Goal: Task Accomplishment & Management: Manage account settings

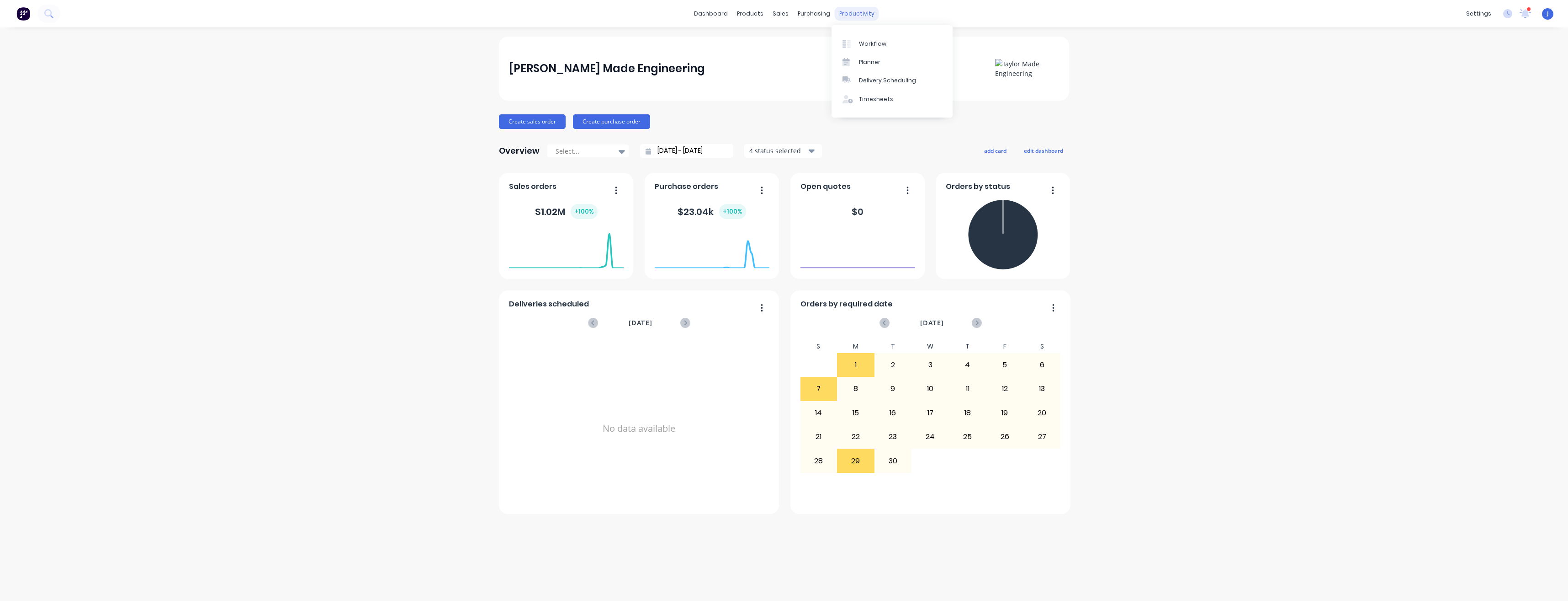
click at [853, 14] on div "productivity" at bounding box center [857, 14] width 44 height 14
click at [866, 99] on div "Timesheets" at bounding box center [876, 99] width 35 height 8
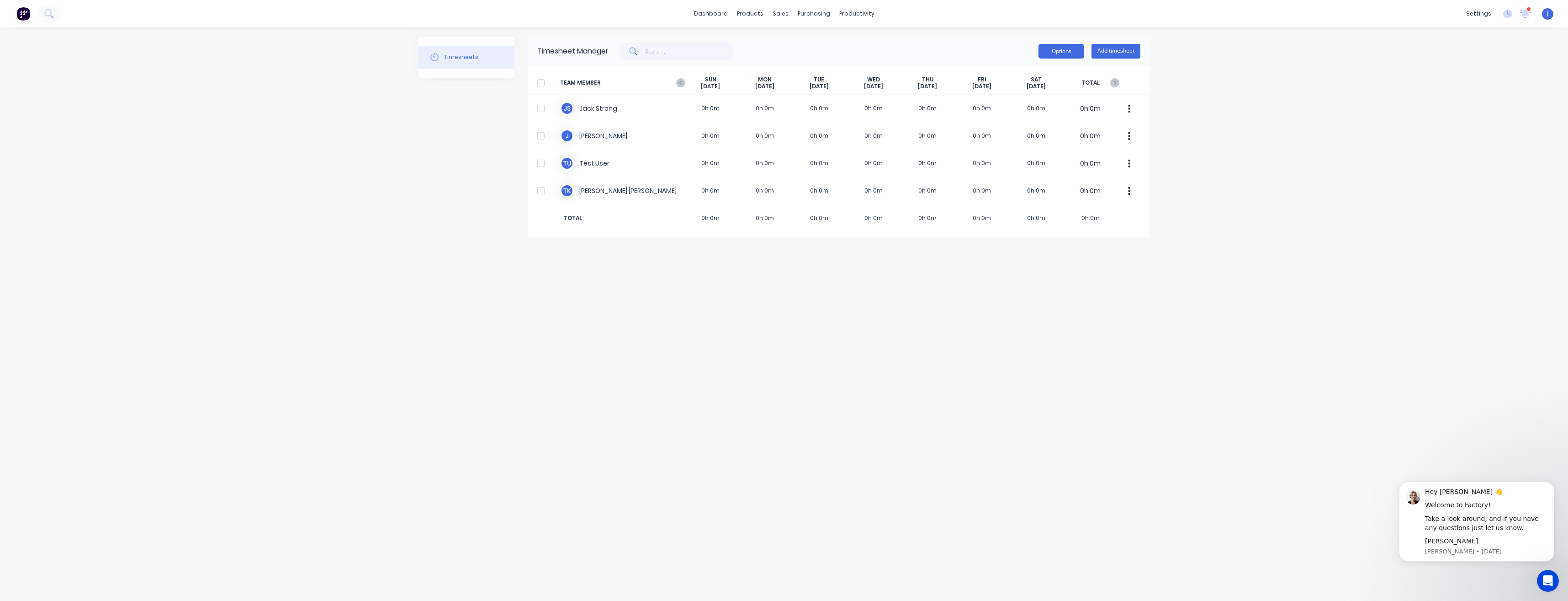
click at [1061, 48] on button "Options" at bounding box center [1061, 51] width 46 height 15
click at [911, 48] on div "Options Approve Unapprove Download Export Add timesheet" at bounding box center [875, 51] width 532 height 18
click at [451, 52] on button "Timesheets" at bounding box center [466, 57] width 96 height 23
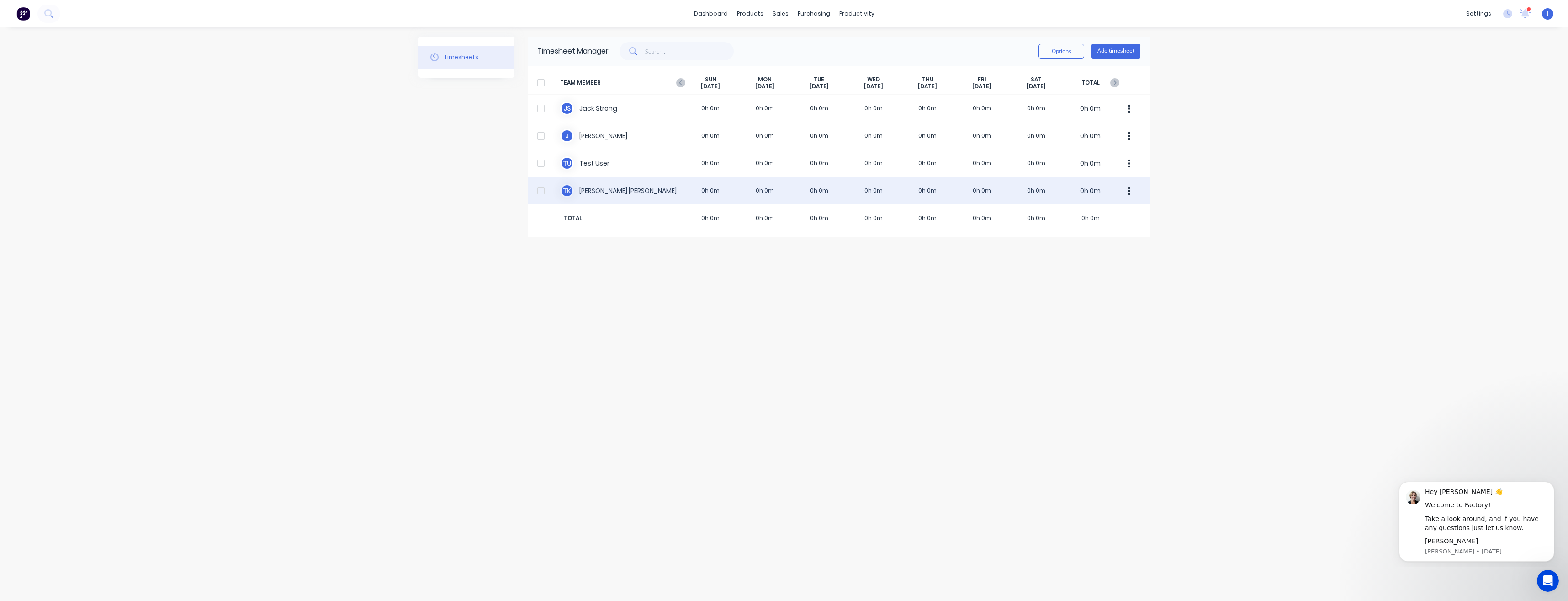
click at [1131, 192] on button "button" at bounding box center [1129, 190] width 19 height 18
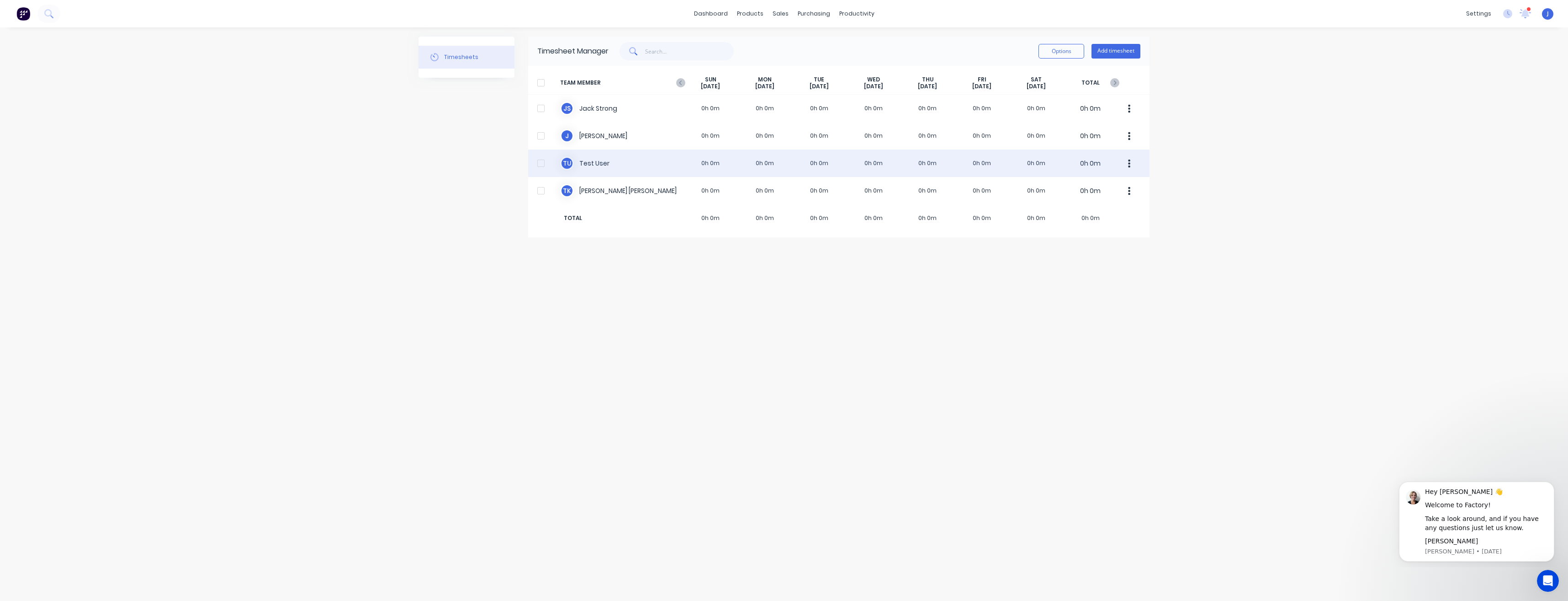
click at [592, 161] on div "T U Test User 0h 0m 0h 0m 0h 0m 0h 0m 0h 0m 0h 0m 0h 0m 0h 0m" at bounding box center [839, 163] width 621 height 28
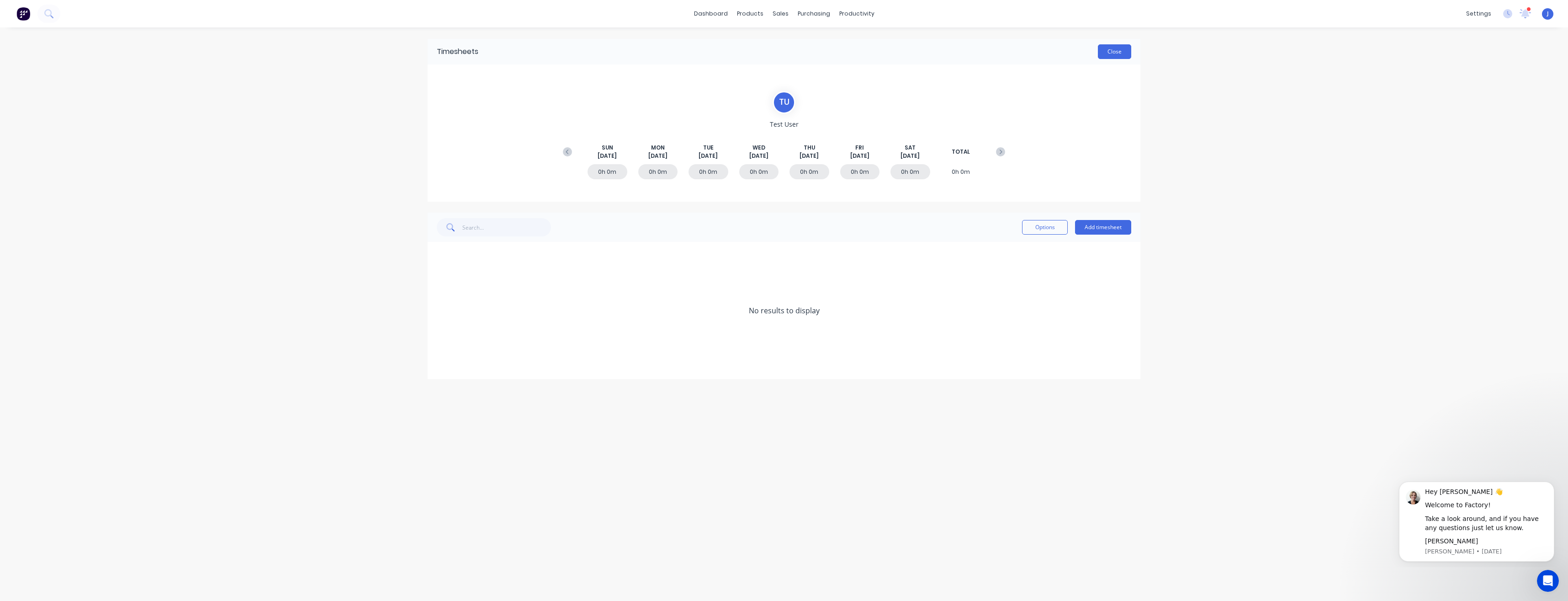
click at [1122, 52] on button "Close" at bounding box center [1115, 51] width 33 height 15
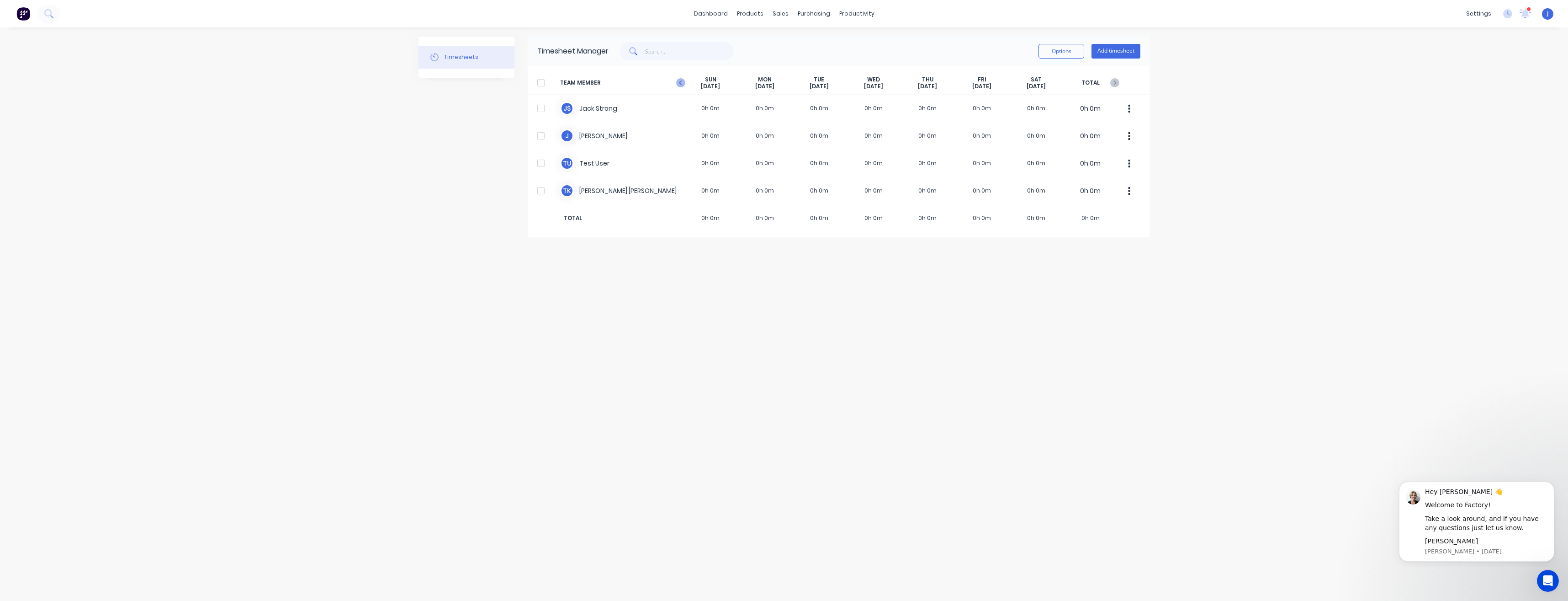
click at [683, 83] on icon "button" at bounding box center [680, 82] width 9 height 9
click at [568, 49] on div "Timesheet Manager" at bounding box center [573, 51] width 71 height 11
click at [665, 53] on input "text" at bounding box center [689, 51] width 89 height 18
click at [1047, 49] on button "Options" at bounding box center [1061, 51] width 46 height 15
click at [1209, 79] on div "dashboard products sales purchasing productivity dashboard products Product Cat…" at bounding box center [784, 300] width 1568 height 601
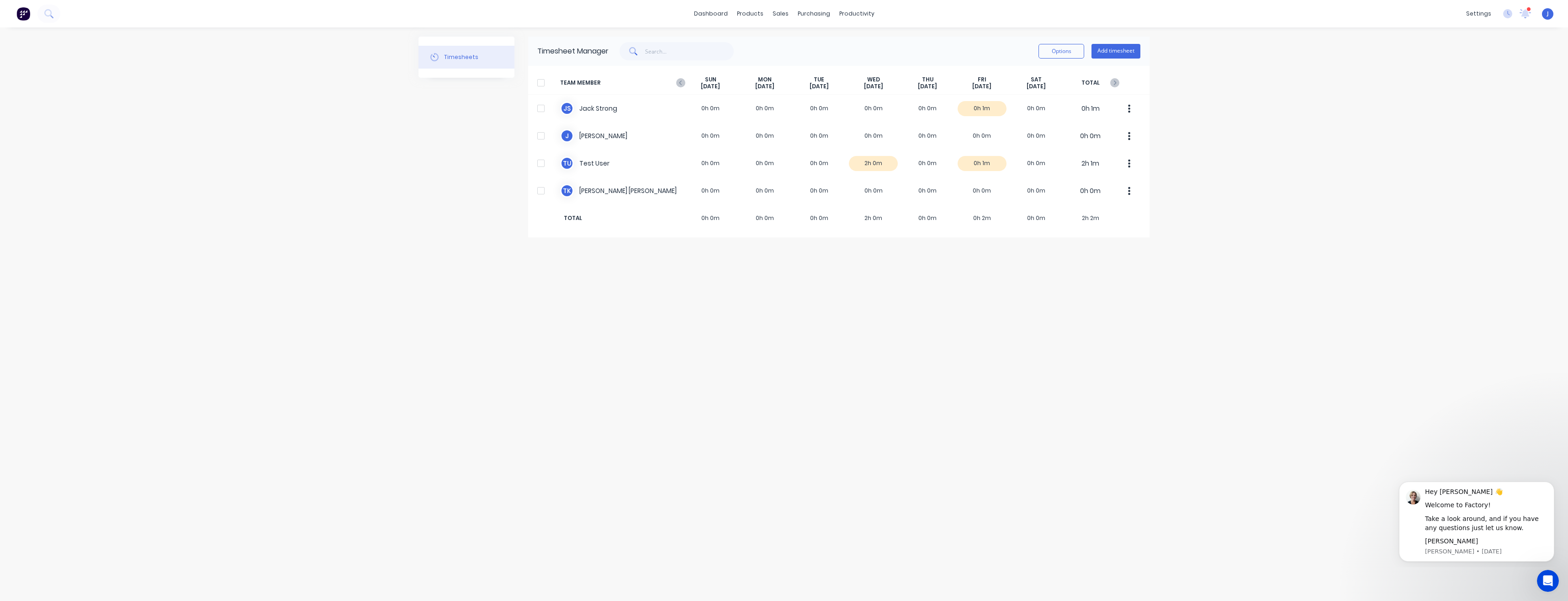
click at [1547, 14] on span "J" at bounding box center [1548, 14] width 2 height 8
click at [1461, 93] on div "Profile" at bounding box center [1464, 96] width 18 height 8
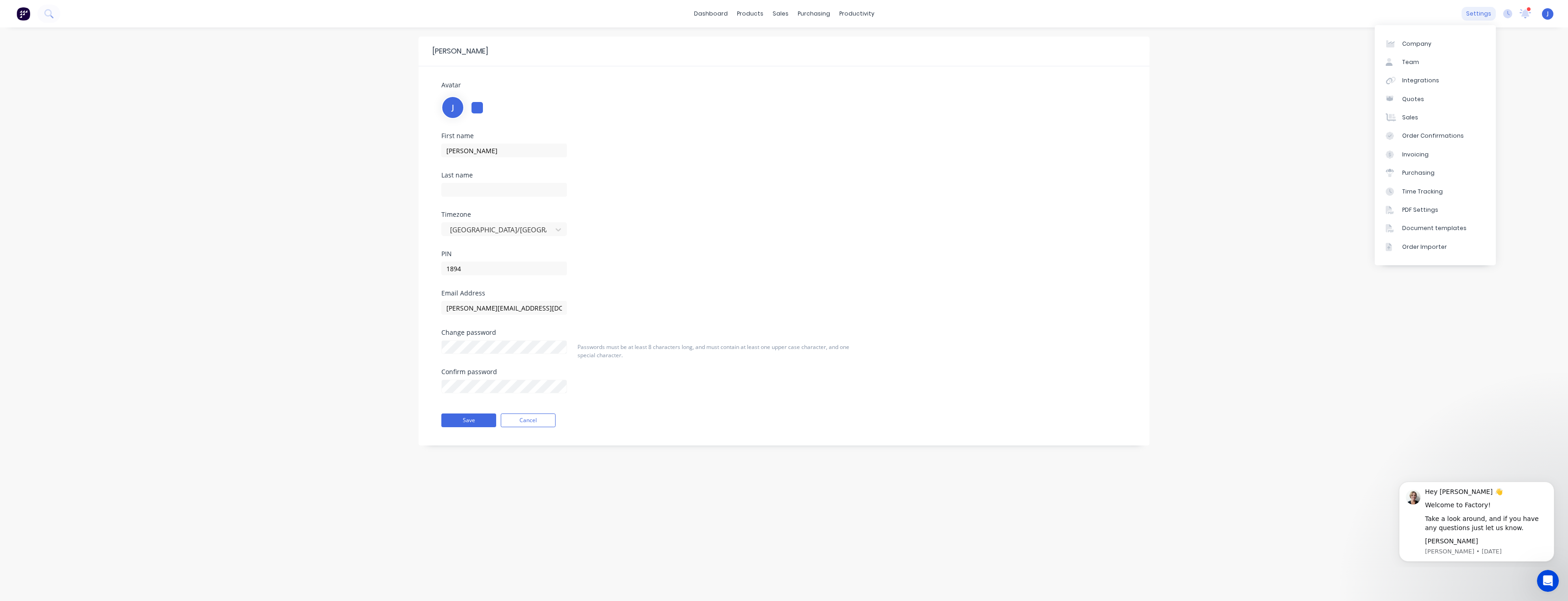
click at [1490, 14] on div "settings" at bounding box center [1479, 14] width 35 height 14
click at [1416, 62] on div "Team" at bounding box center [1411, 62] width 17 height 8
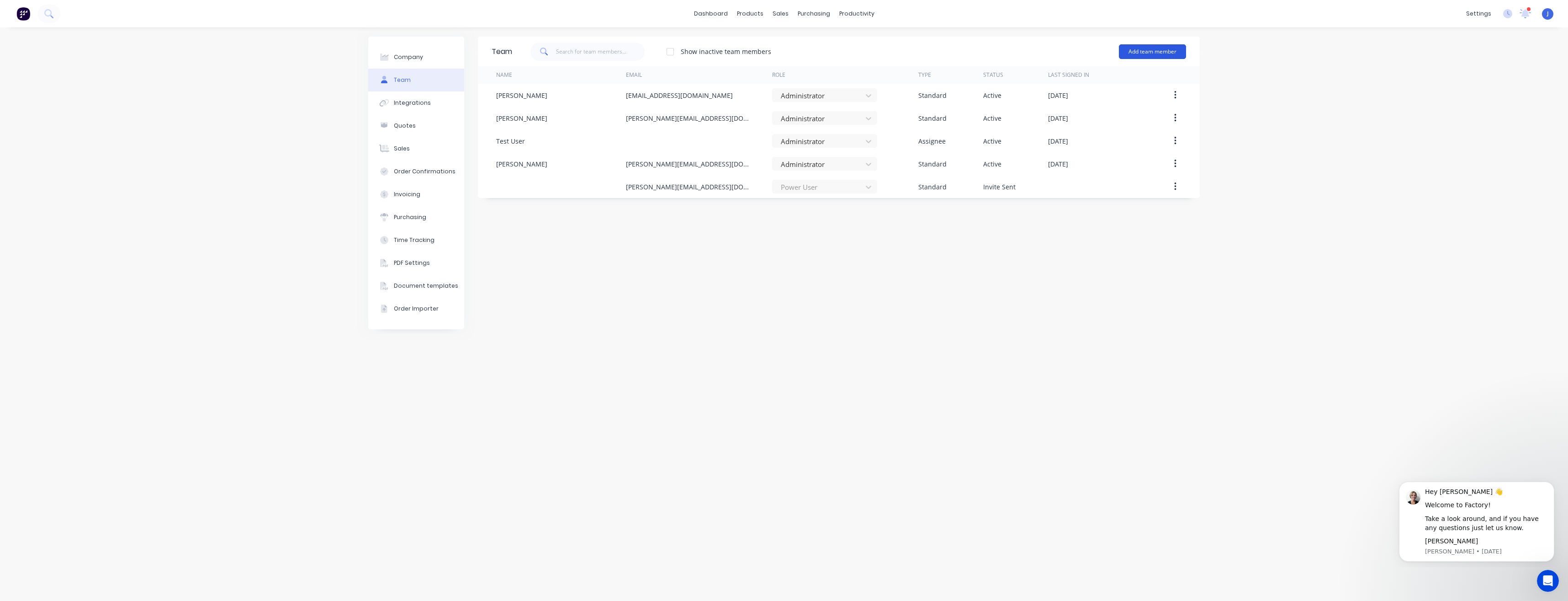
click at [1166, 52] on button "Add team member" at bounding box center [1152, 51] width 67 height 15
click at [1122, 82] on span "A team member that can login to Factory" at bounding box center [1113, 83] width 130 height 8
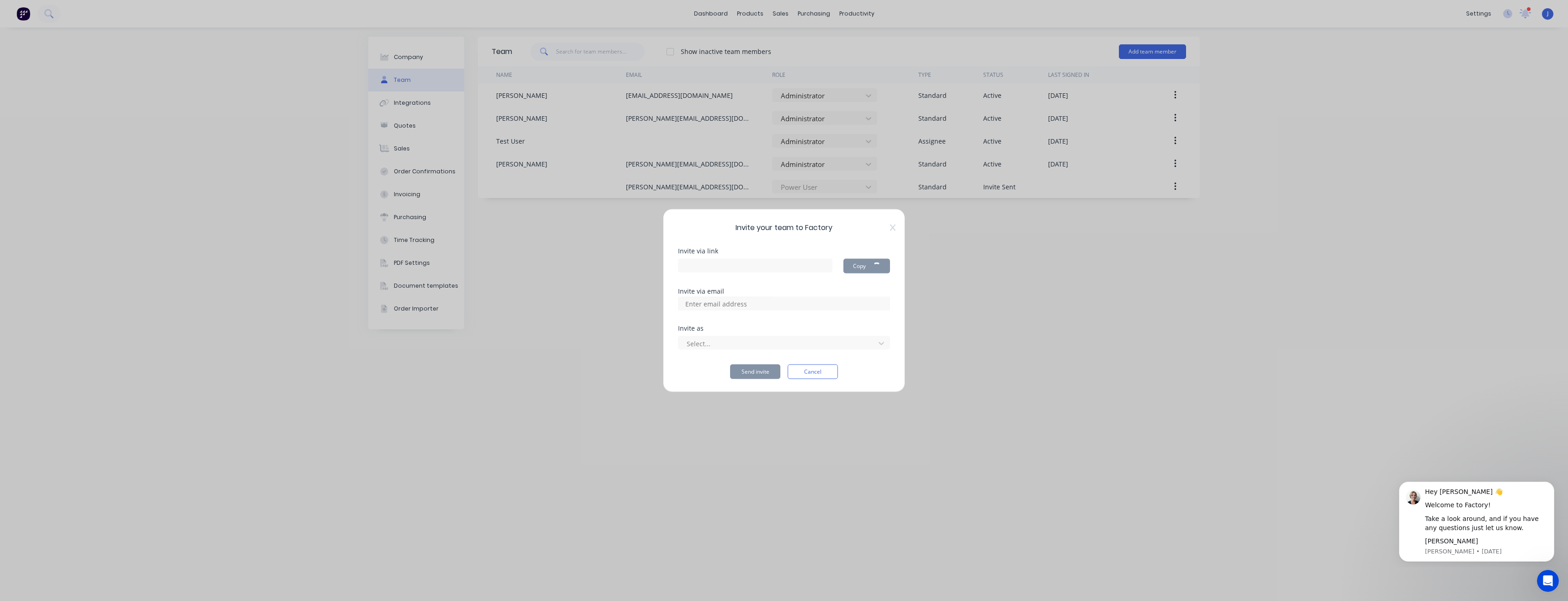
type input "https://app.factory.app/invite/vLdQXWih"
click at [882, 342] on icon at bounding box center [881, 343] width 9 height 9
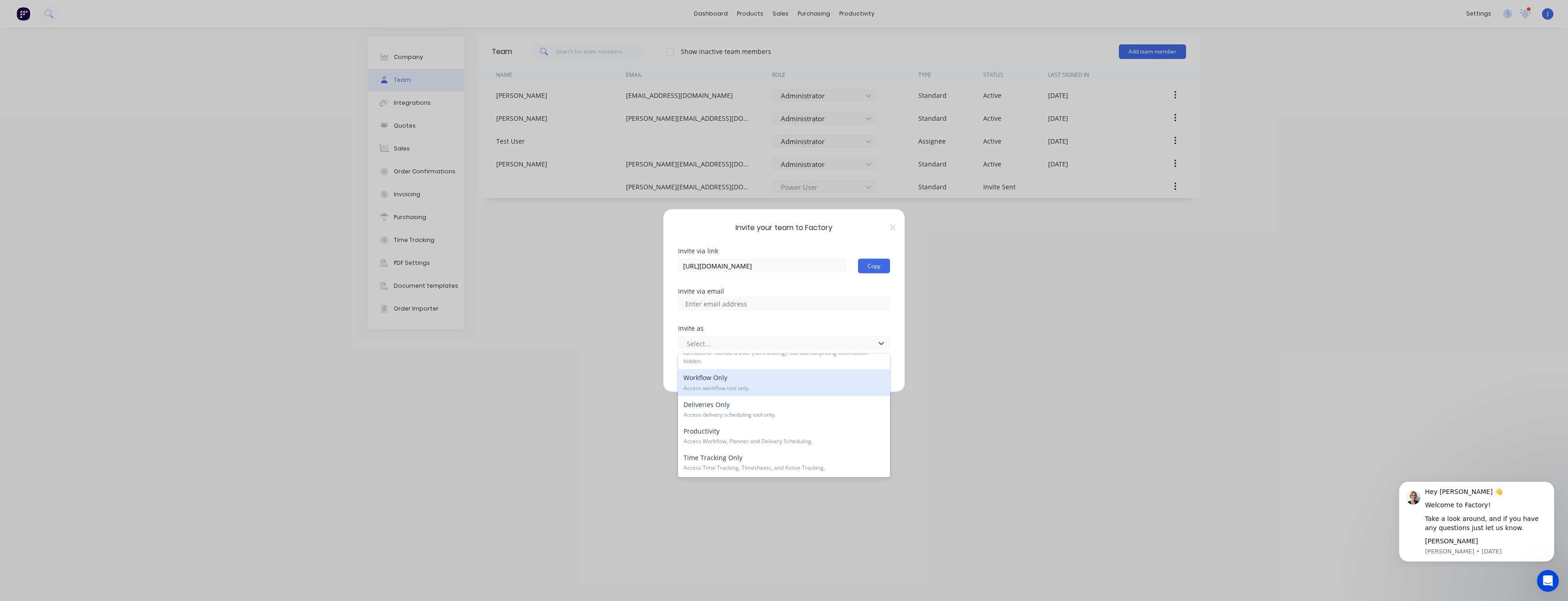
scroll to position [136, 0]
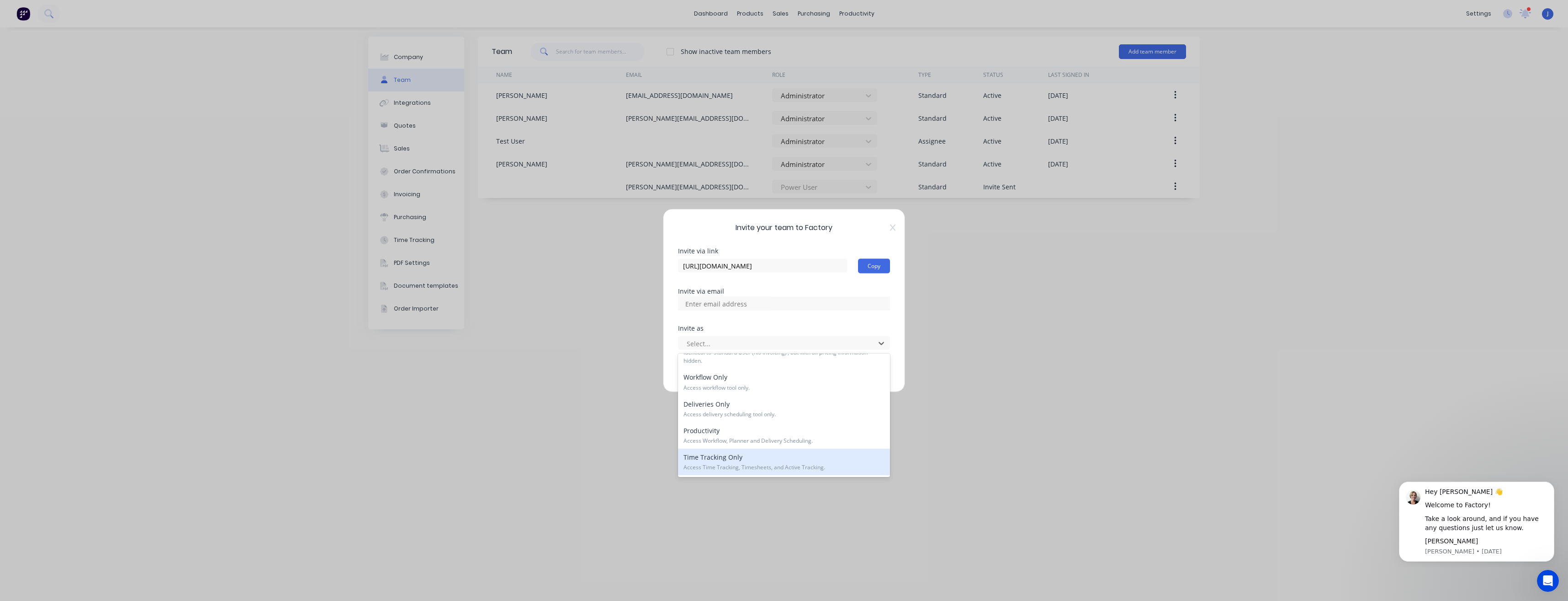
click at [746, 464] on span "Access Time Tracking, Timesheets, and Active Tracking." at bounding box center [784, 467] width 201 height 8
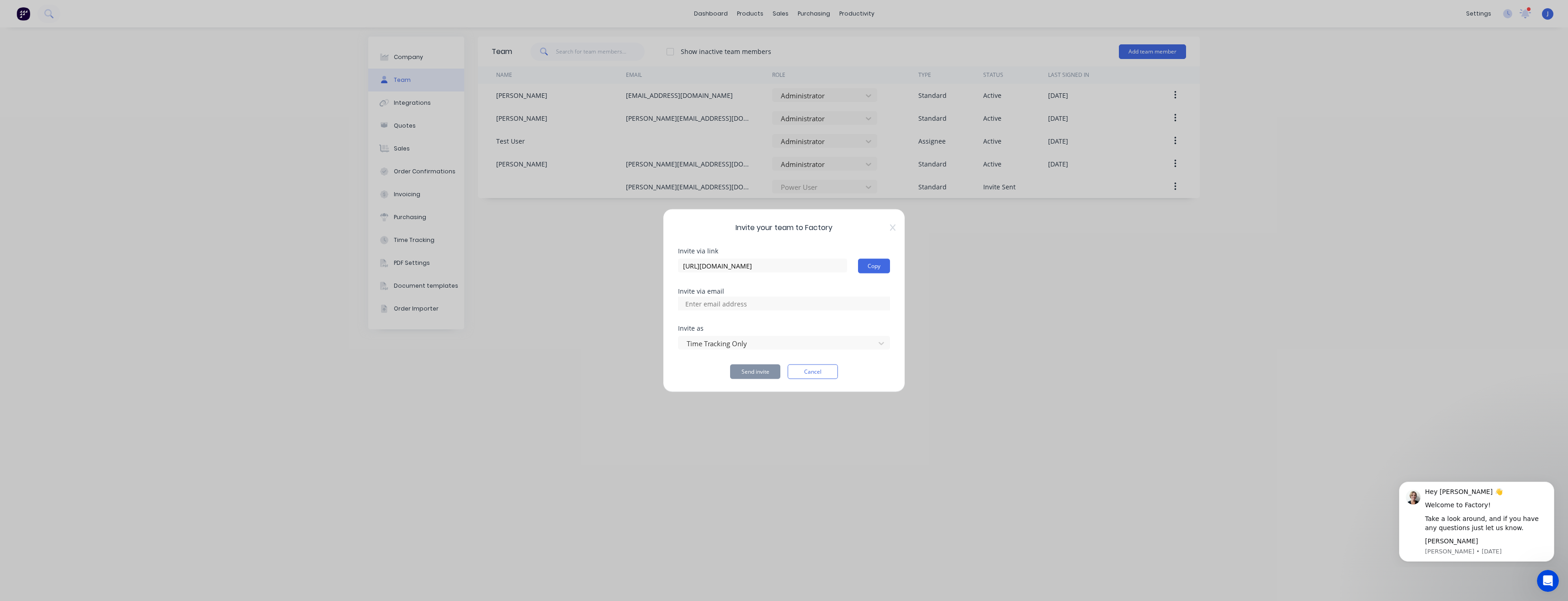
click at [718, 306] on input at bounding box center [726, 304] width 91 height 14
type input "j"
type input "m"
type input "j"
click at [764, 309] on input at bounding box center [726, 304] width 91 height 14
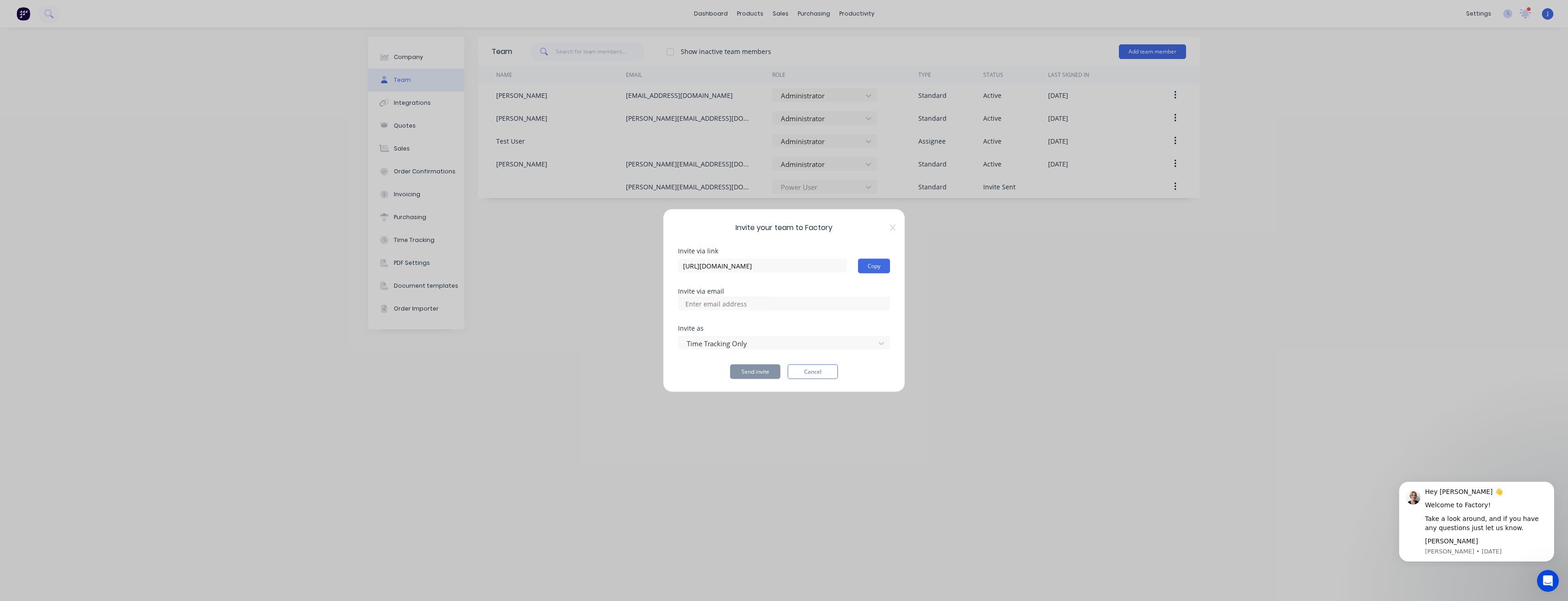
click at [828, 293] on div "Invite via email" at bounding box center [784, 291] width 212 height 6
click at [720, 303] on input at bounding box center [726, 304] width 91 height 14
drag, startPoint x: 720, startPoint y: 303, endPoint x: 708, endPoint y: 304, distance: 12.0
paste input "joelmarkey4@gmail.com>"
type input "joelmarkey4@gmail.com"
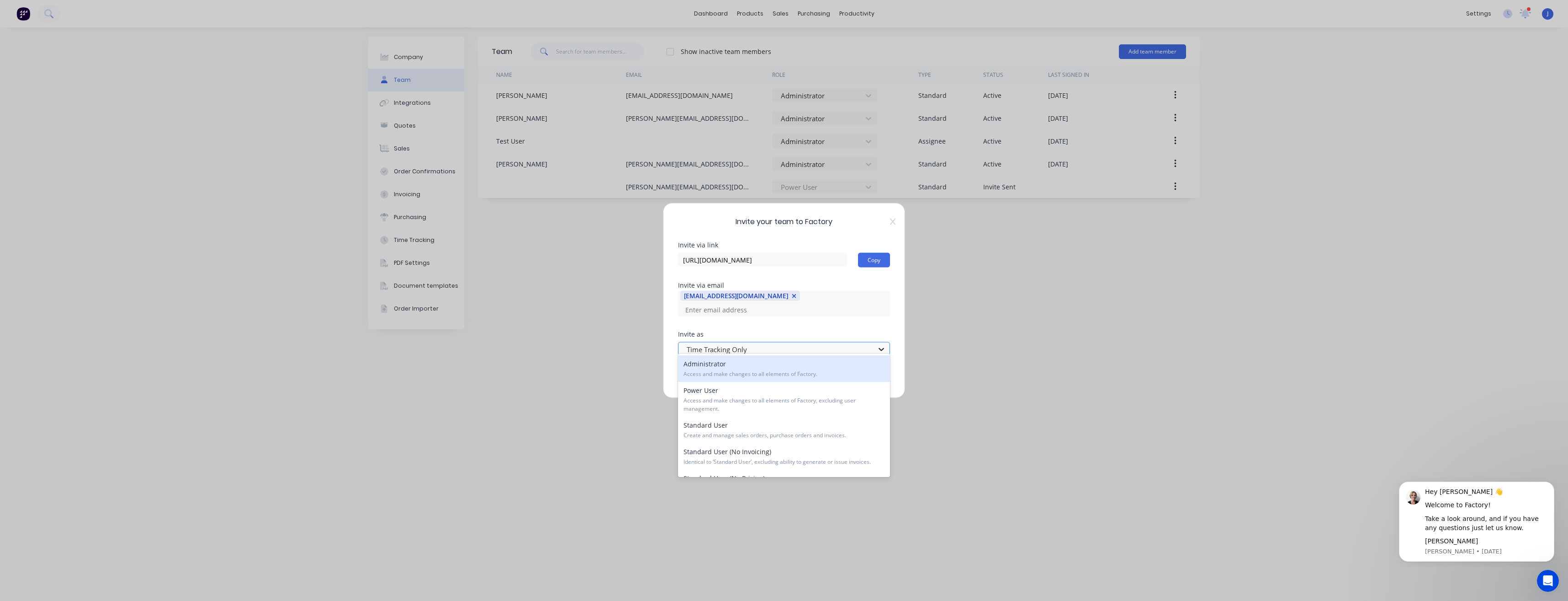
click at [882, 348] on icon at bounding box center [882, 350] width 6 height 3
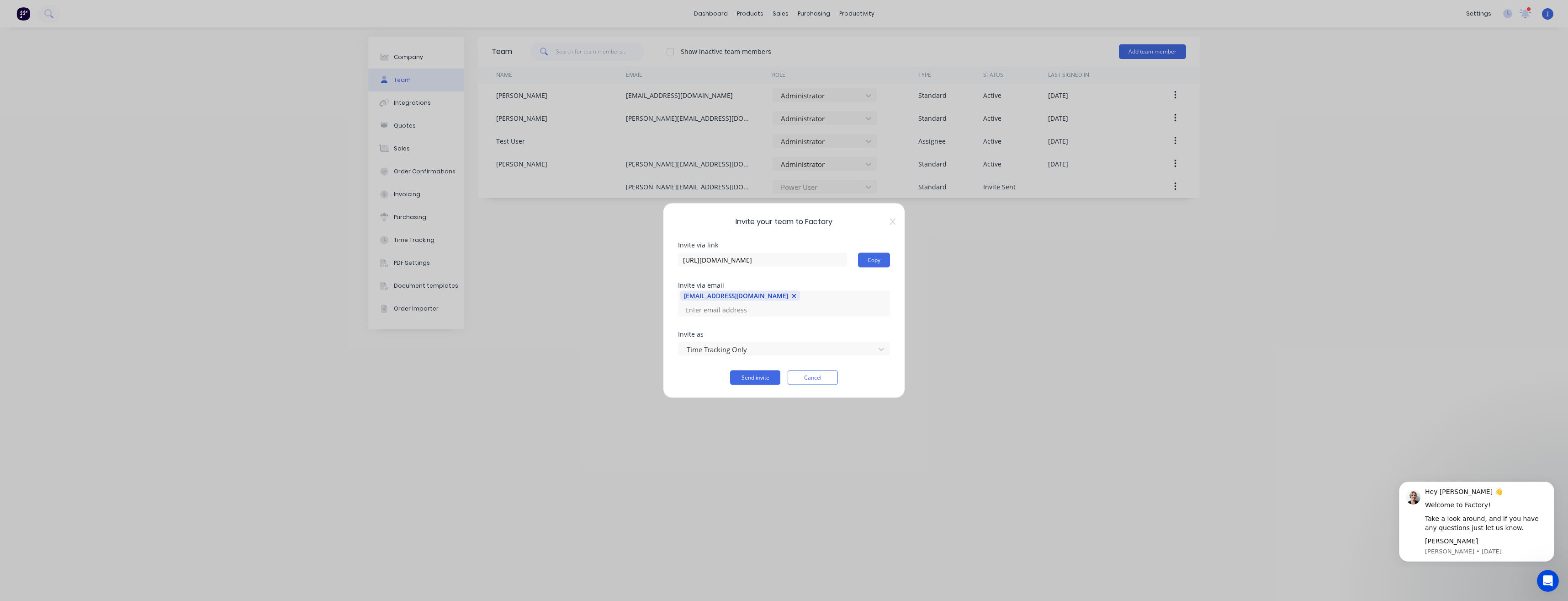
click at [891, 226] on icon at bounding box center [893, 222] width 6 height 8
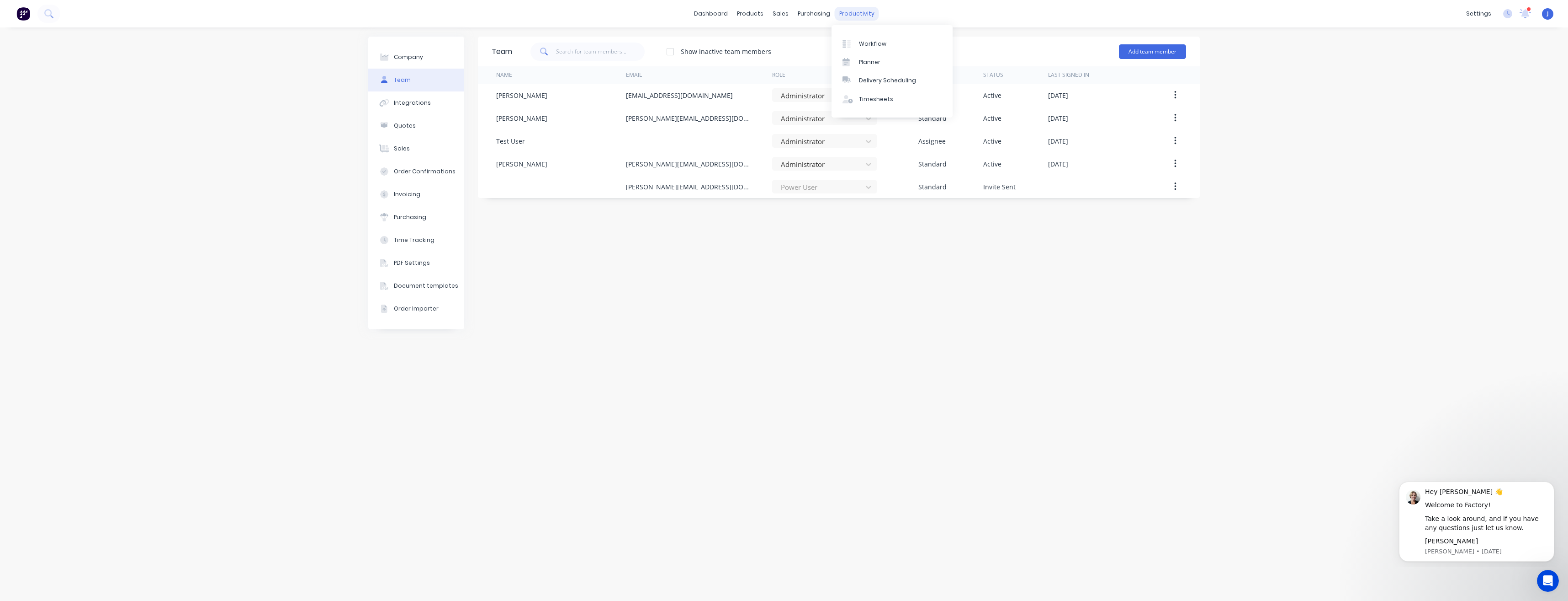
click at [862, 12] on div "productivity" at bounding box center [857, 14] width 44 height 14
click at [867, 41] on div "Workflow" at bounding box center [873, 44] width 28 height 8
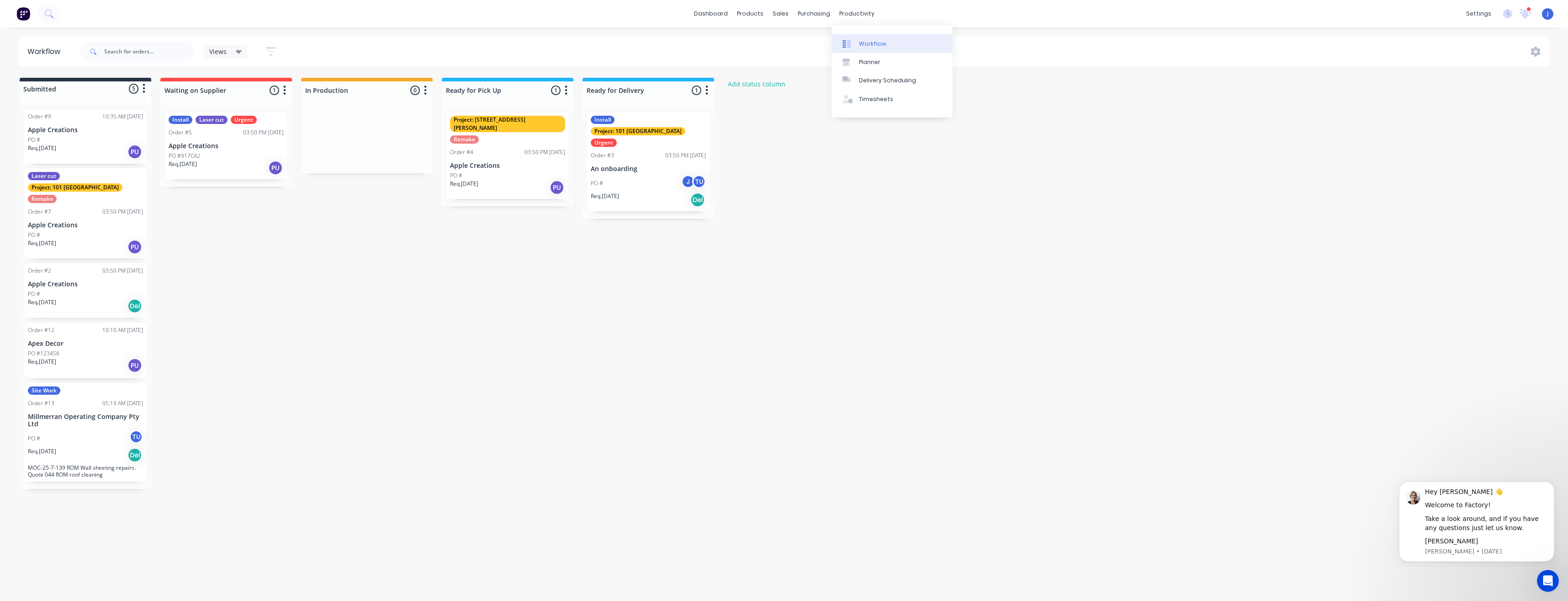
click at [875, 39] on div "Workflow" at bounding box center [873, 44] width 28 height 8
click at [873, 60] on div "Planner" at bounding box center [869, 62] width 21 height 8
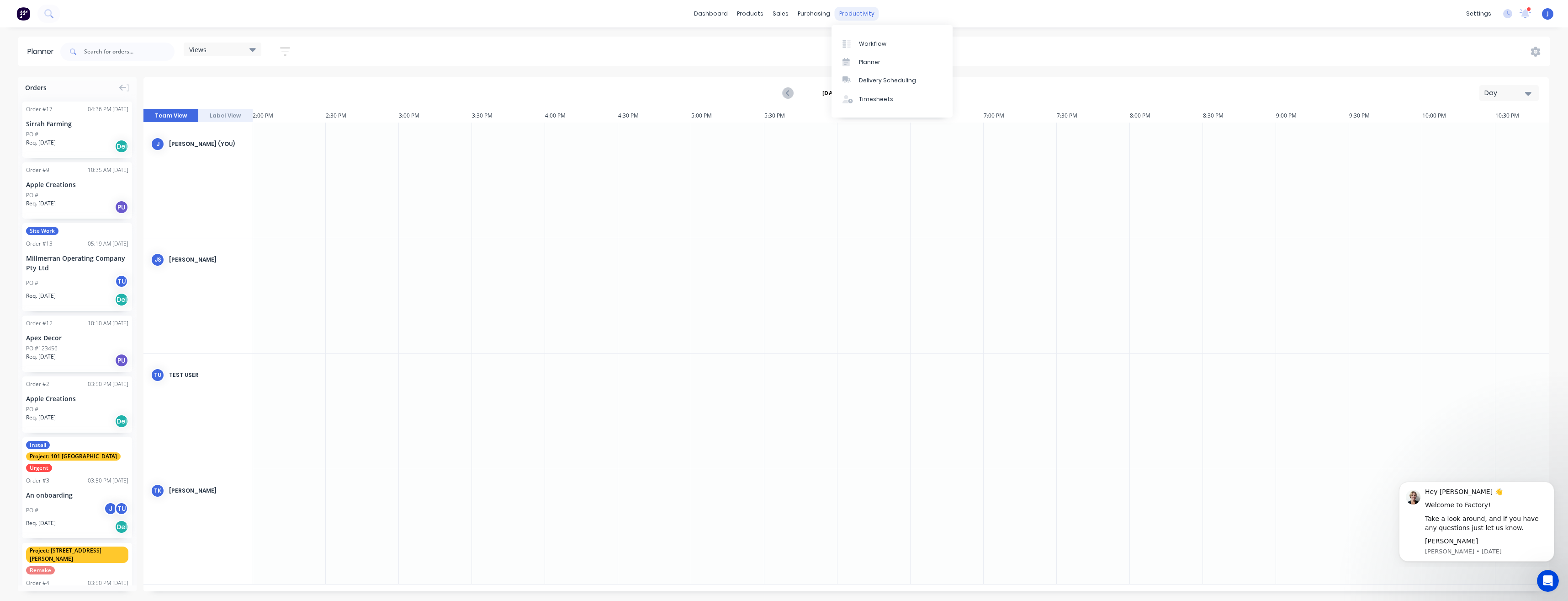
click at [847, 15] on div "productivity" at bounding box center [857, 14] width 44 height 14
click at [867, 97] on div "Timesheets" at bounding box center [876, 99] width 35 height 8
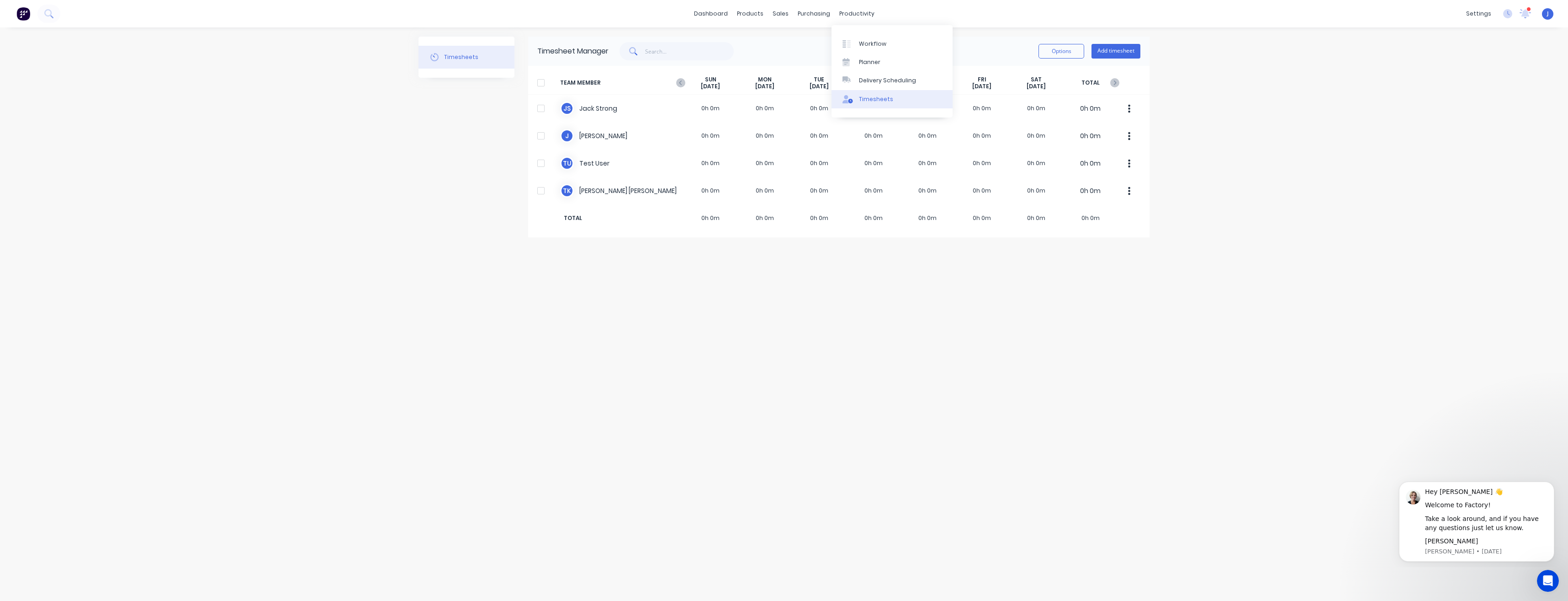
click at [875, 98] on div "Timesheets" at bounding box center [876, 99] width 35 height 8
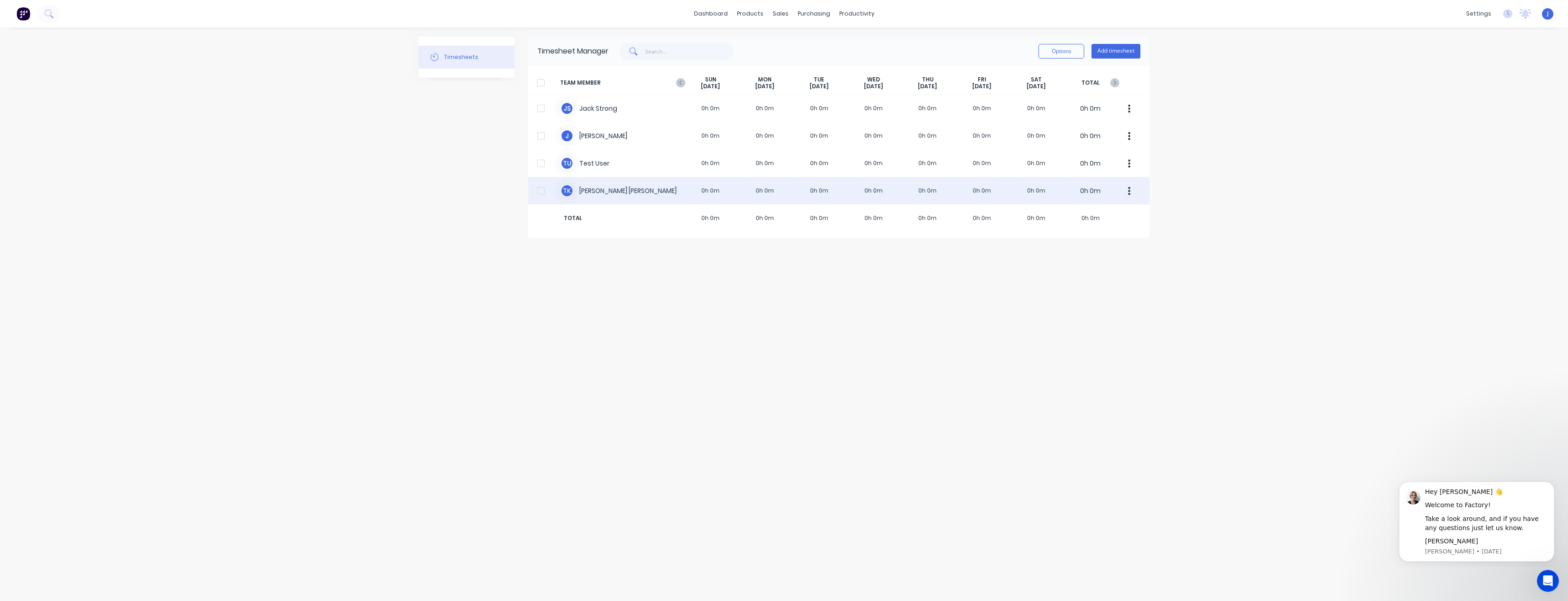
click at [1131, 193] on icon "button" at bounding box center [1129, 190] width 2 height 8
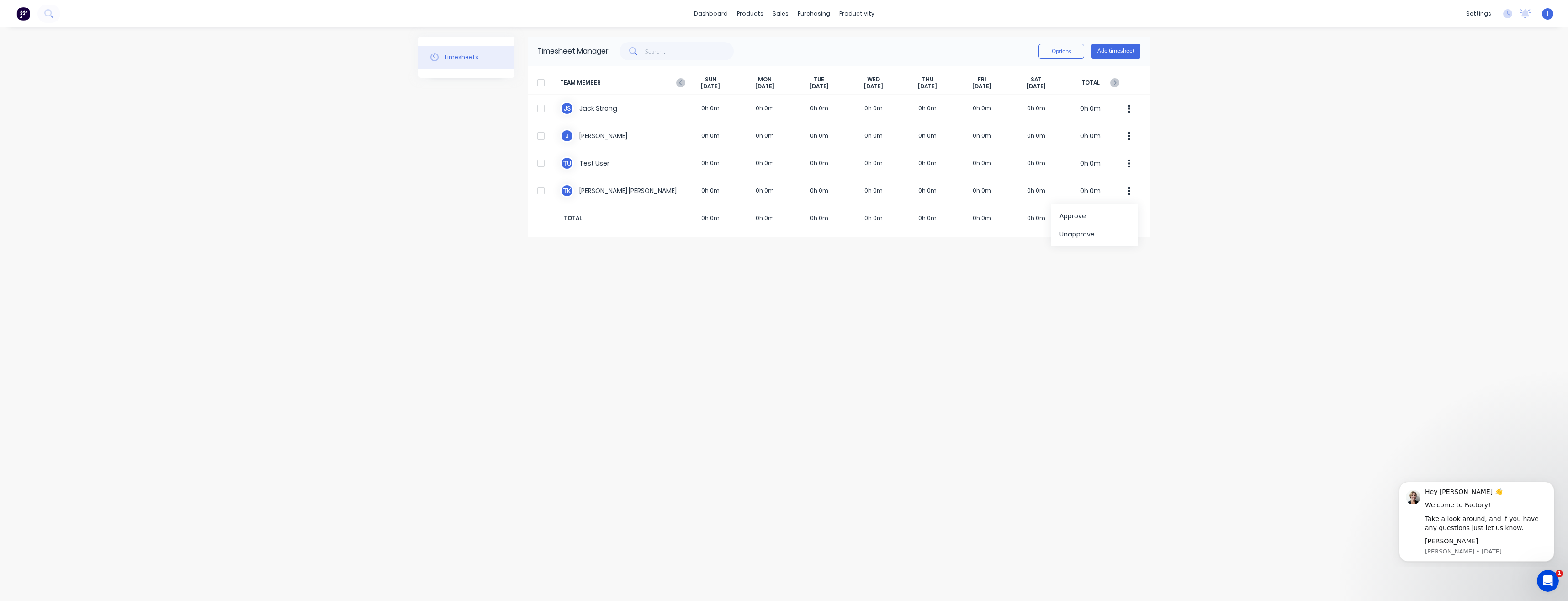
click at [1188, 166] on div "dashboard products sales purchasing productivity dashboard products Product Cat…" at bounding box center [784, 300] width 1568 height 601
click at [1484, 12] on div "settings" at bounding box center [1479, 14] width 35 height 14
click at [1416, 64] on div "Team" at bounding box center [1411, 62] width 17 height 8
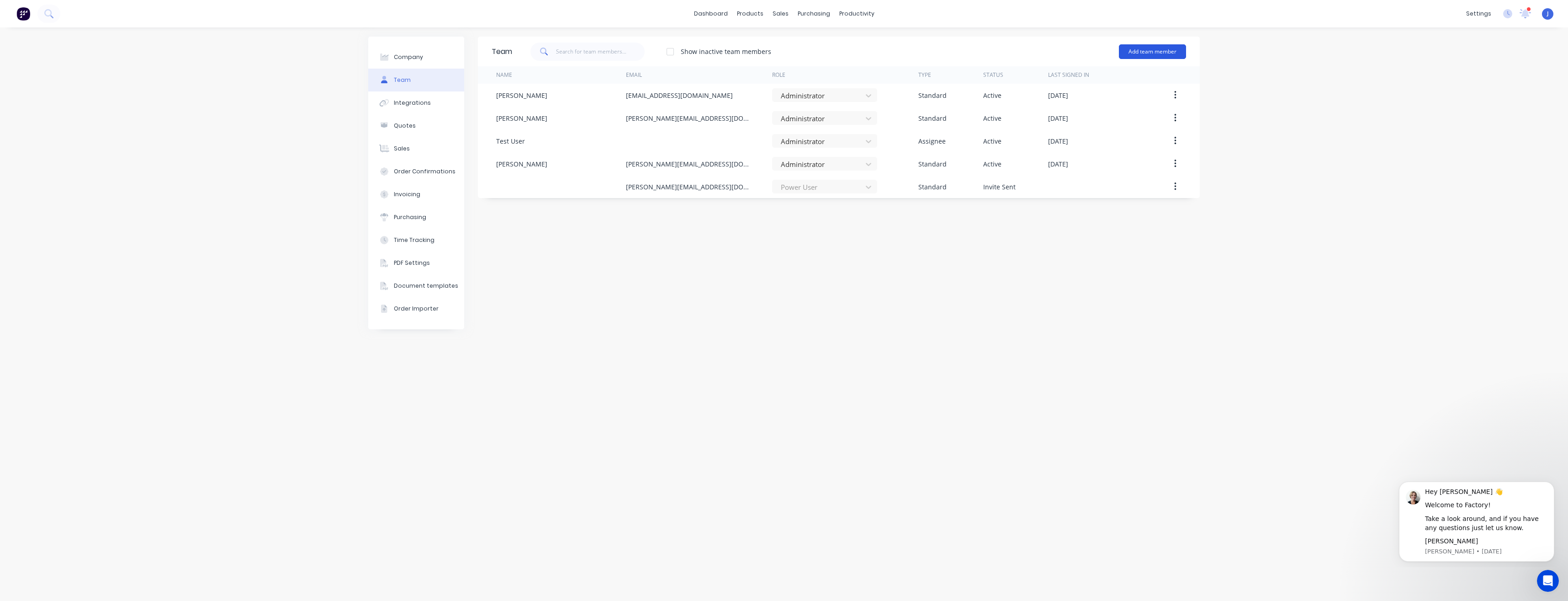
click at [1151, 51] on button "Add team member" at bounding box center [1152, 51] width 67 height 15
click at [1136, 51] on button "Add team member" at bounding box center [1152, 51] width 67 height 15
click at [1140, 51] on button "Add team member" at bounding box center [1152, 51] width 67 height 15
click at [1112, 79] on span "A team member that can login to Factory" at bounding box center [1113, 83] width 130 height 8
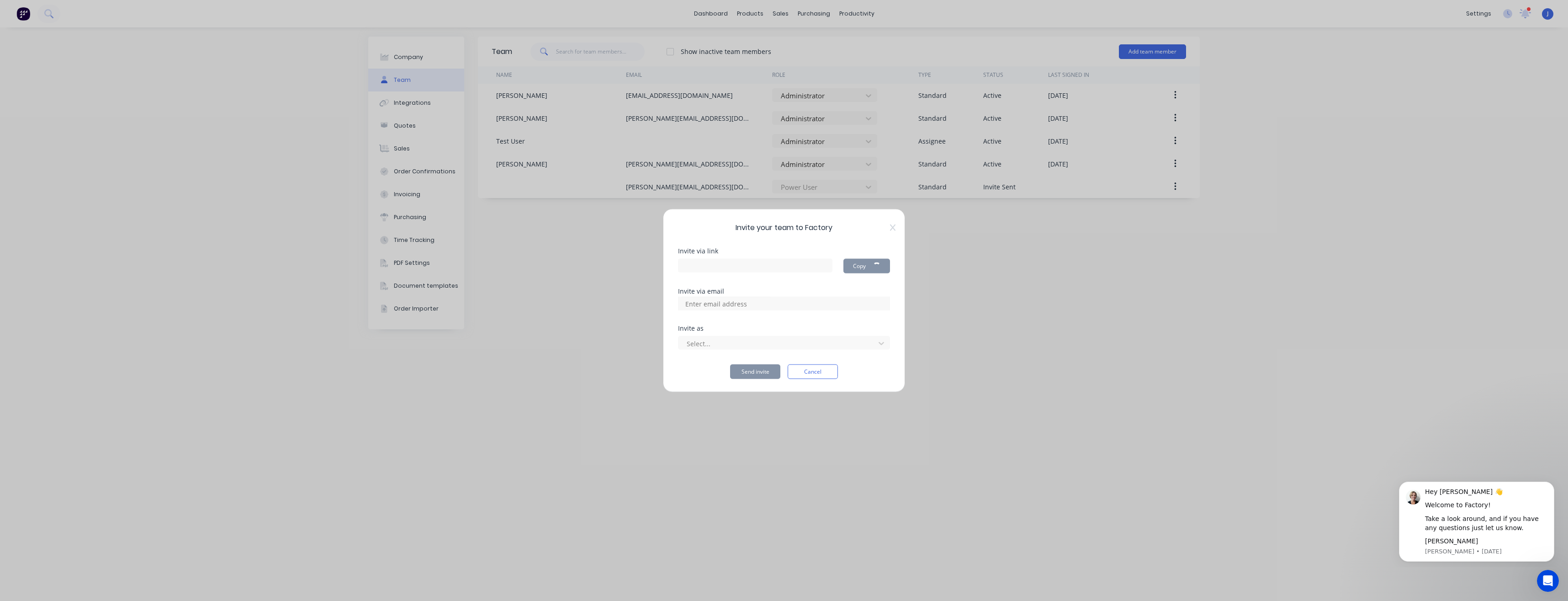
type input "[URL][DOMAIN_NAME]"
click at [694, 305] on input at bounding box center [726, 304] width 91 height 14
type input "chr"
click at [740, 303] on input at bounding box center [726, 304] width 91 height 14
paste input "Chris Scheibel <cscontracting@outlook.com.au>"
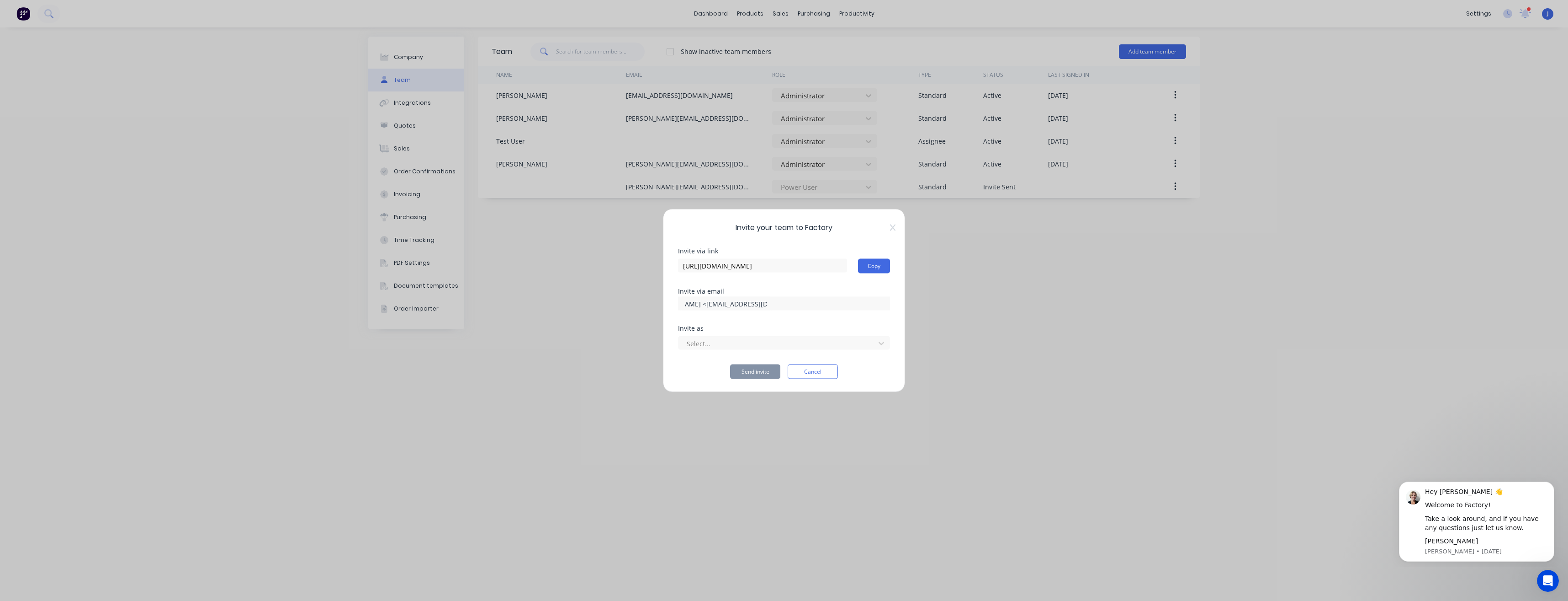
scroll to position [0, 23]
click at [709, 304] on input "Chris Scheibel <cscontracting@outlook.com.au" at bounding box center [726, 304] width 91 height 14
type input "cscontracting@outlook.com.au"
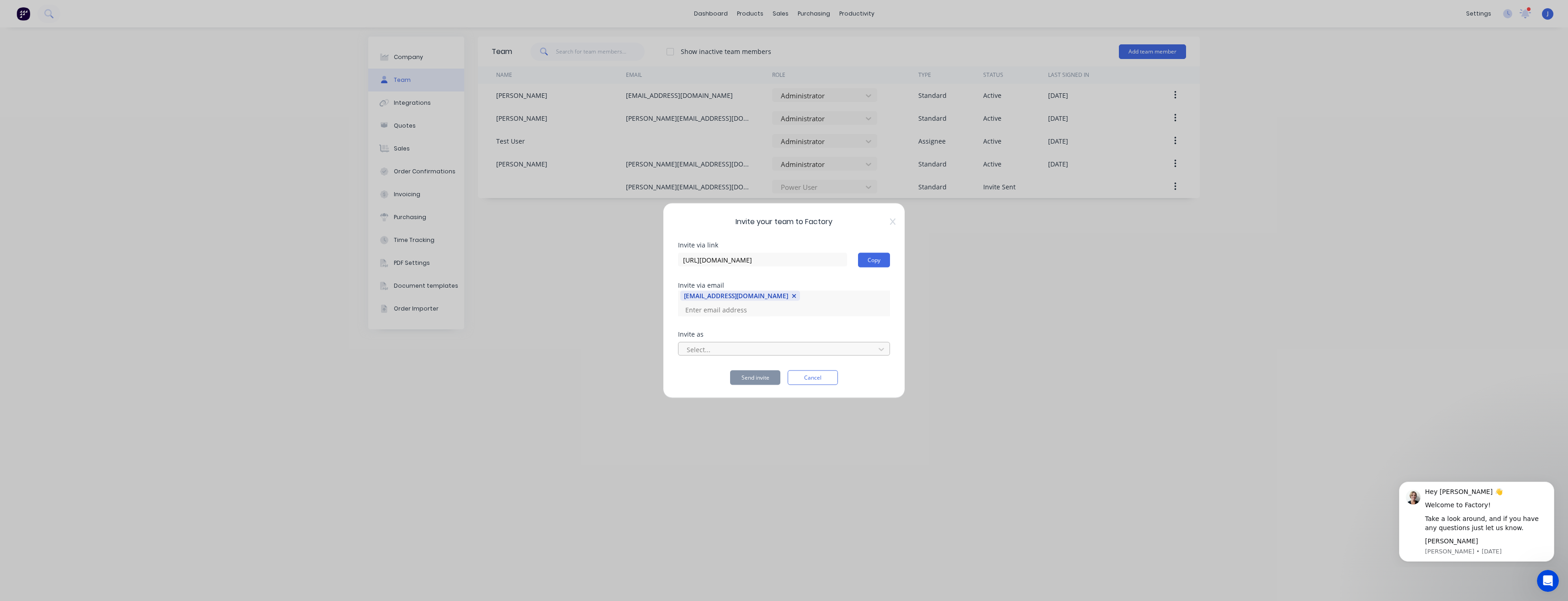
drag, startPoint x: 743, startPoint y: 303, endPoint x: 741, endPoint y: 313, distance: 10.2
click at [709, 331] on div "Invite as" at bounding box center [784, 334] width 212 height 6
drag, startPoint x: 793, startPoint y: 305, endPoint x: 660, endPoint y: 303, distance: 133.0
click at [664, 303] on div "Invite your team to Factory Invite via link https://app.factory.app/invite/nu4G…" at bounding box center [784, 300] width 242 height 195
drag, startPoint x: 746, startPoint y: 301, endPoint x: 759, endPoint y: 306, distance: 13.9
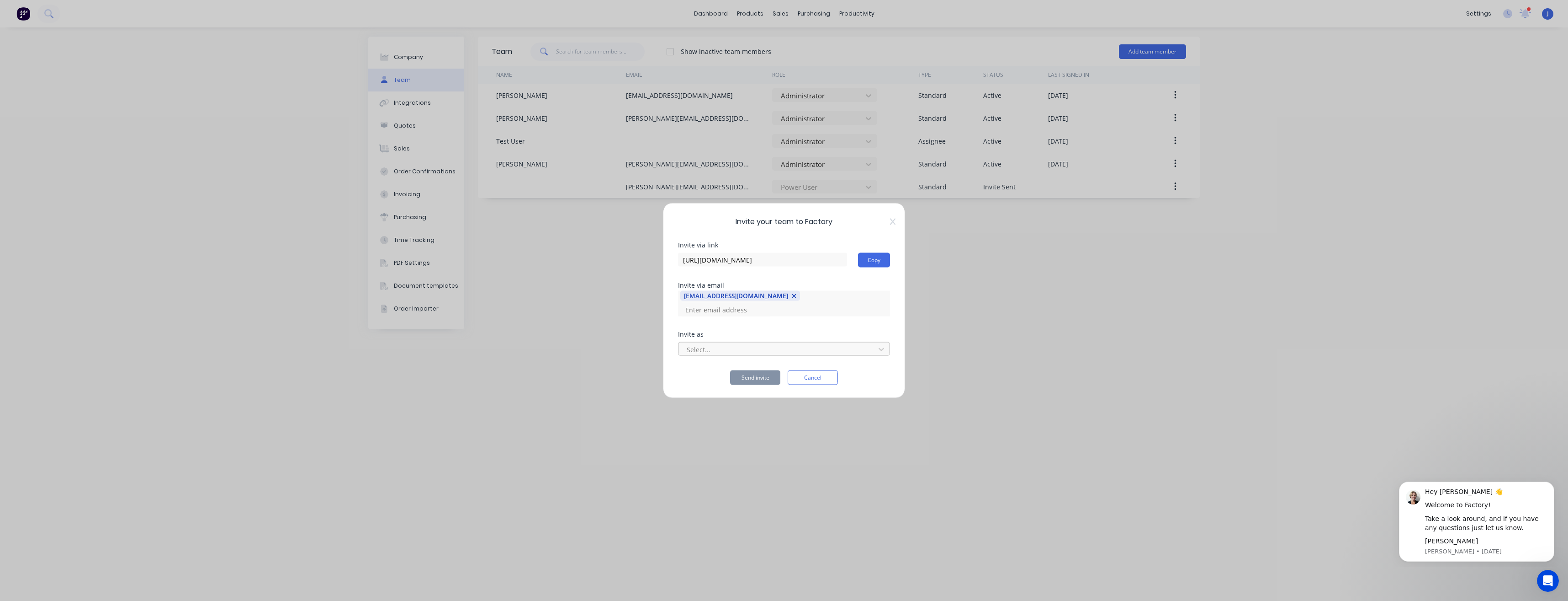
click at [723, 318] on div "Invite via link https://app.factory.app/invite/nu4GEBEs Copy Invite via email c…" at bounding box center [784, 313] width 212 height 143
click at [792, 299] on icon "button" at bounding box center [794, 296] width 5 height 6
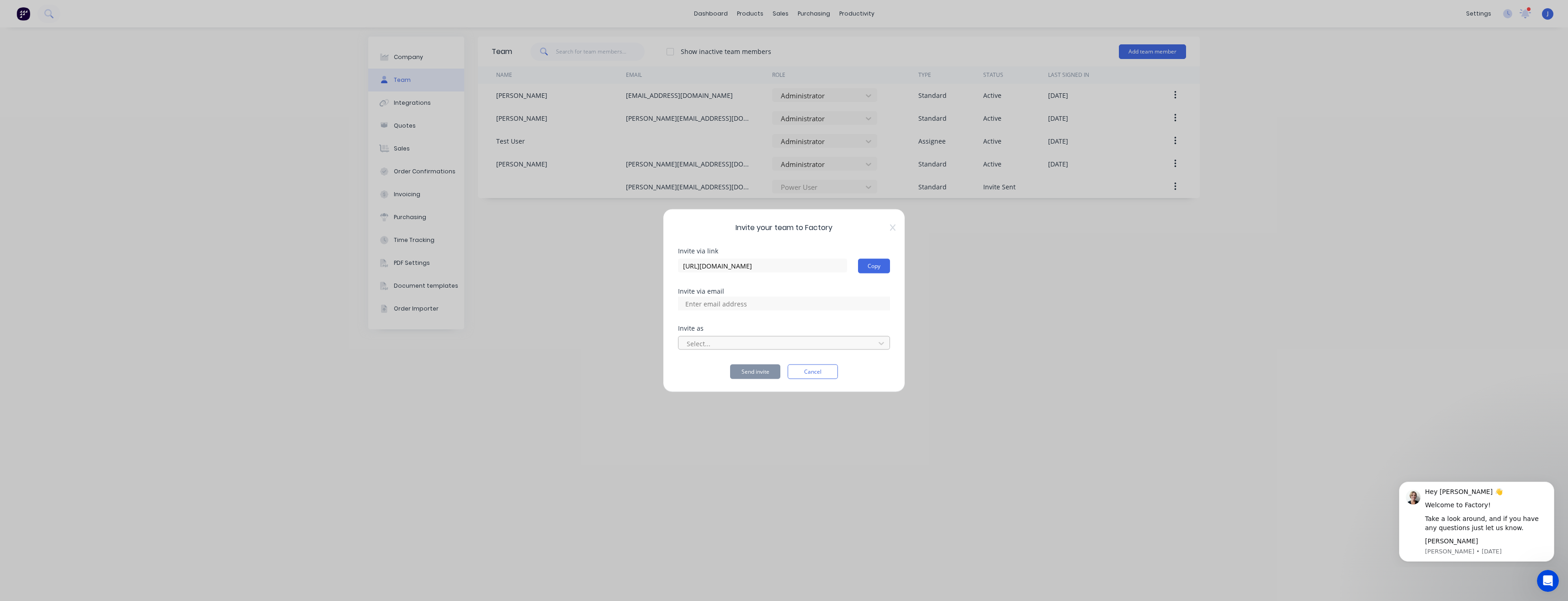
paste input "Chris Scheibel <cscontracting@outlook.com.au>"
click at [699, 306] on input "Chris Scheibel <cscontracting@outlook.com.au" at bounding box center [726, 304] width 91 height 14
click at [731, 303] on input "Chris Scheibel <cscontracting@outlook.com.au" at bounding box center [726, 304] width 91 height 14
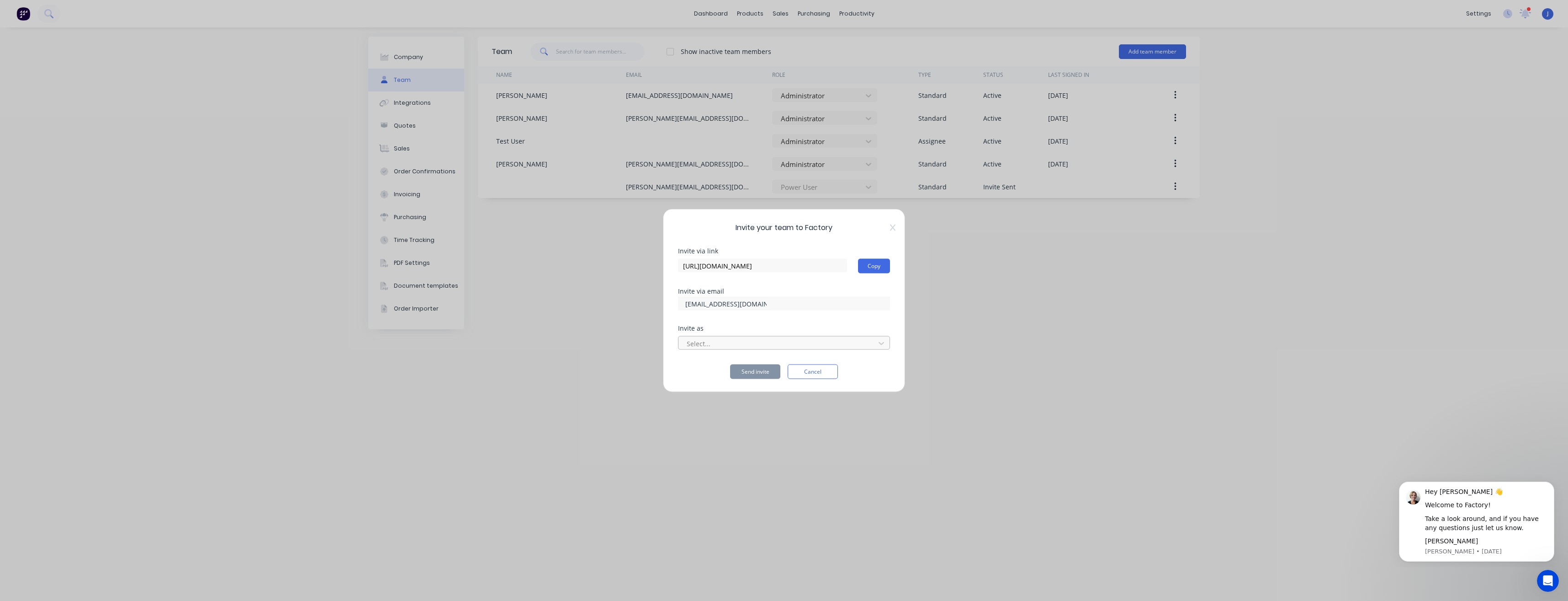
type input "cscontracting@outlook.com.au"
click at [859, 344] on div at bounding box center [778, 343] width 185 height 12
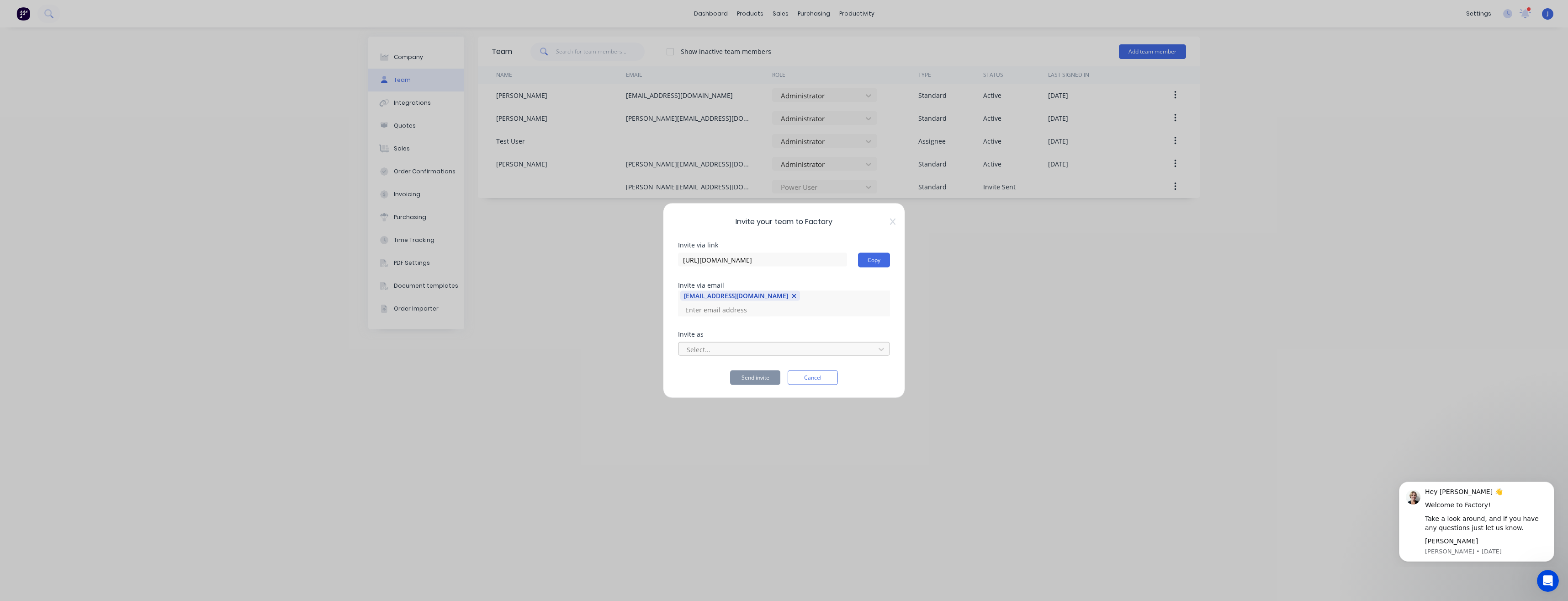
click at [873, 346] on div "Select..." at bounding box center [778, 350] width 190 height 14
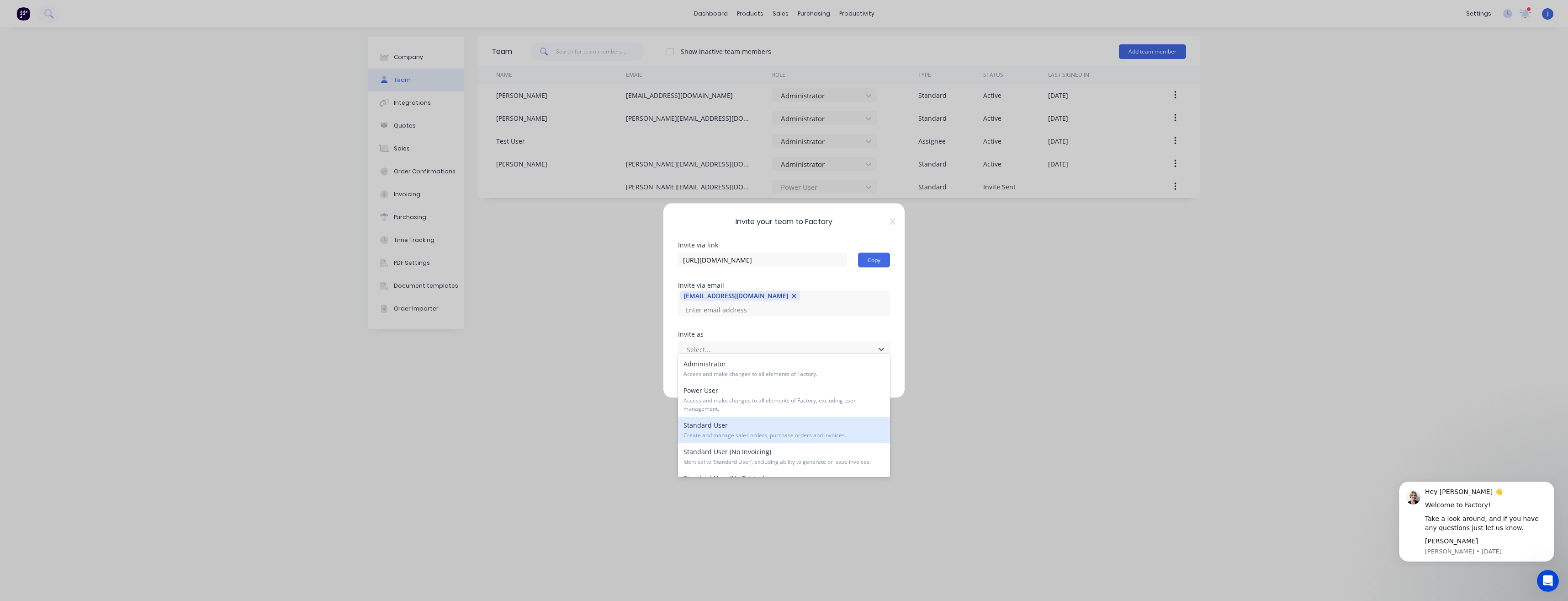
scroll to position [46, 0]
click at [726, 411] on div "Standard User (No Invoicing) Identical to ‘Standard User’, excluding ability to…" at bounding box center [784, 411] width 212 height 26
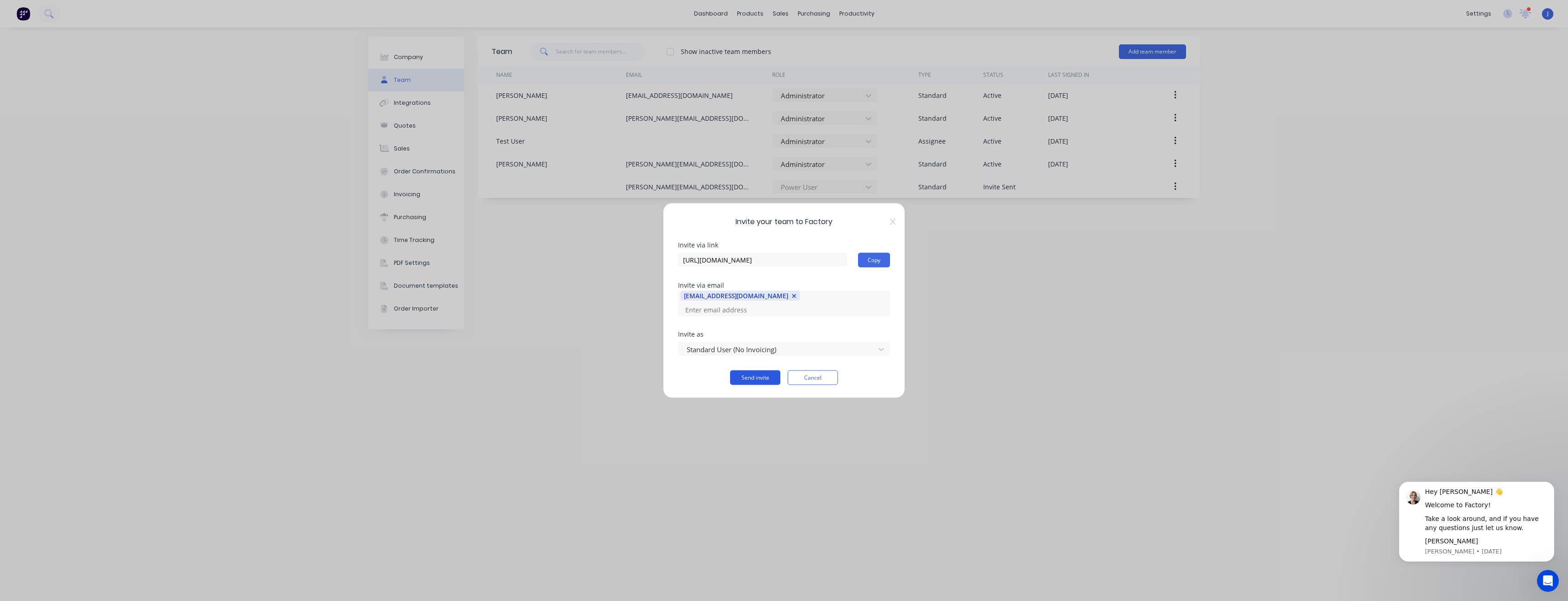
click at [748, 370] on button "Send invite" at bounding box center [755, 377] width 51 height 15
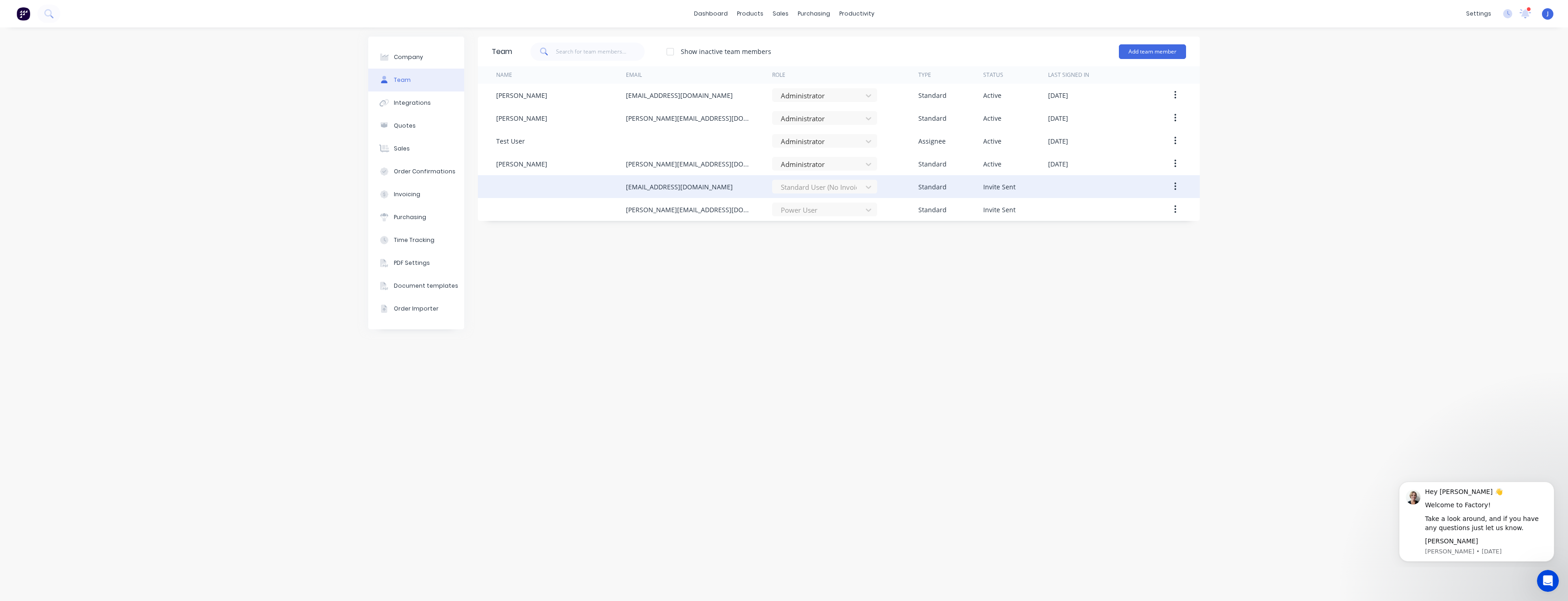
click at [871, 189] on div "Standard User (No Invoicing)" at bounding box center [825, 187] width 105 height 14
click at [1178, 186] on button "button" at bounding box center [1175, 187] width 21 height 17
click at [922, 296] on div "Team Show inactive team members Add team member Name Email Role Type Status Las…" at bounding box center [839, 314] width 722 height 555
click at [1062, 306] on div "Team Show inactive team members Add team member Name Email Role Type Status Las…" at bounding box center [839, 314] width 722 height 555
click at [868, 188] on div "Standard User (No Invoicing)" at bounding box center [825, 187] width 105 height 14
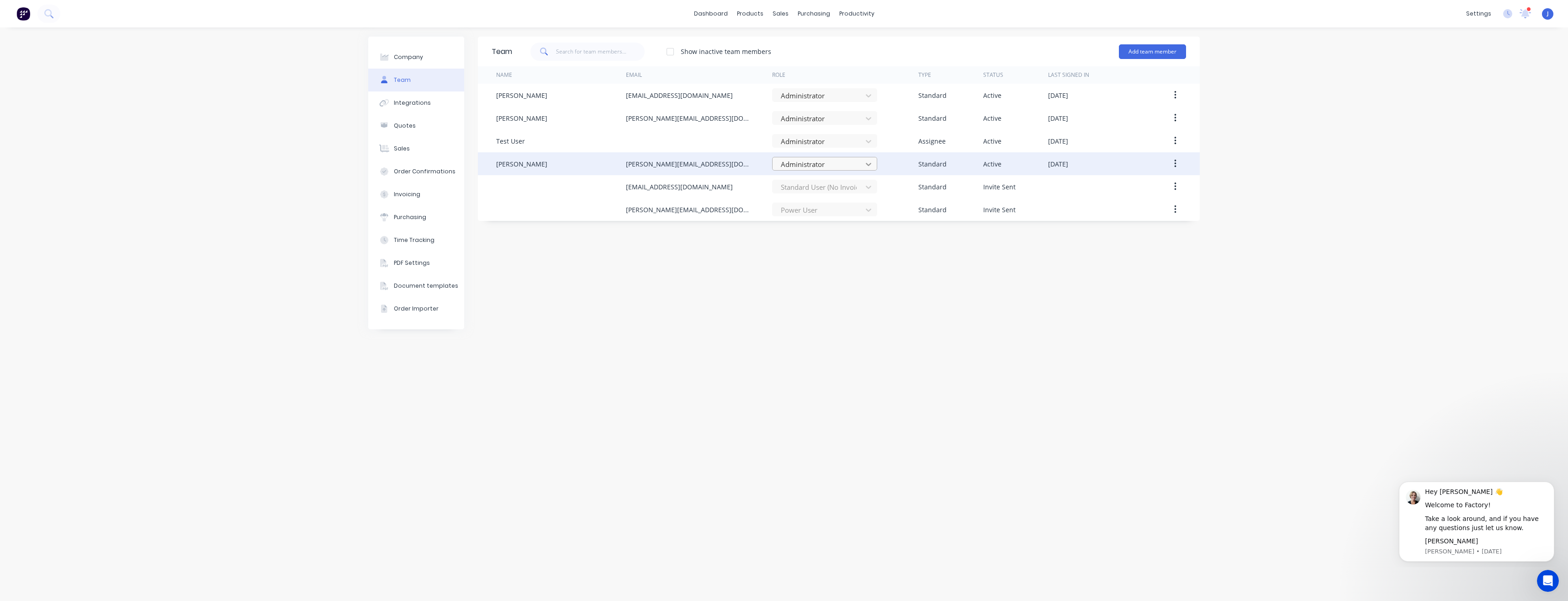
click at [866, 165] on icon at bounding box center [868, 163] width 9 height 9
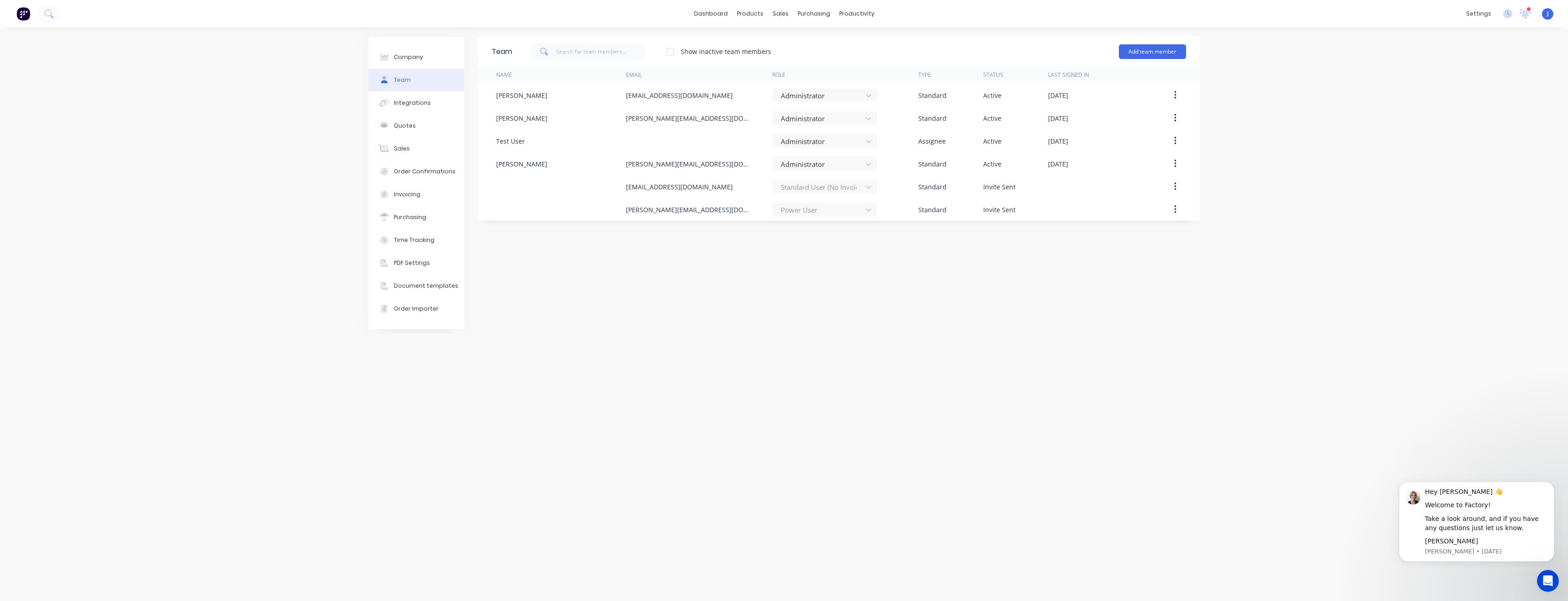
click at [850, 260] on div "Team Show inactive team members Add team member Name Email Role Type Status Las…" at bounding box center [839, 314] width 722 height 555
click at [408, 151] on button "Sales" at bounding box center [416, 148] width 96 height 23
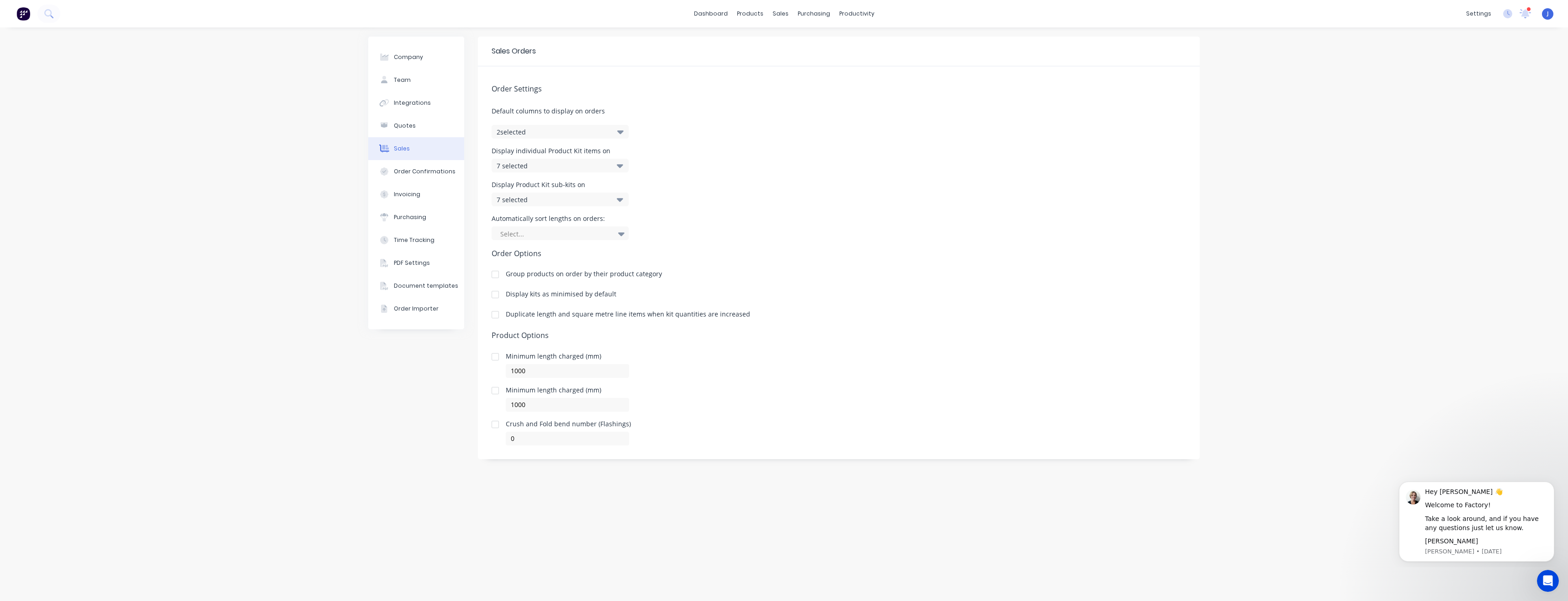
click at [320, 147] on div "Company Team Integrations Quotes Sales Order Confirmations Invoicing Purchasing…" at bounding box center [784, 314] width 1568 height 573
click at [1354, 132] on div "Company Team Integrations Quotes Sales Order Confirmations Invoicing Purchasing…" at bounding box center [784, 314] width 1568 height 573
click at [765, 46] on div "Product Catalogue" at bounding box center [790, 44] width 57 height 8
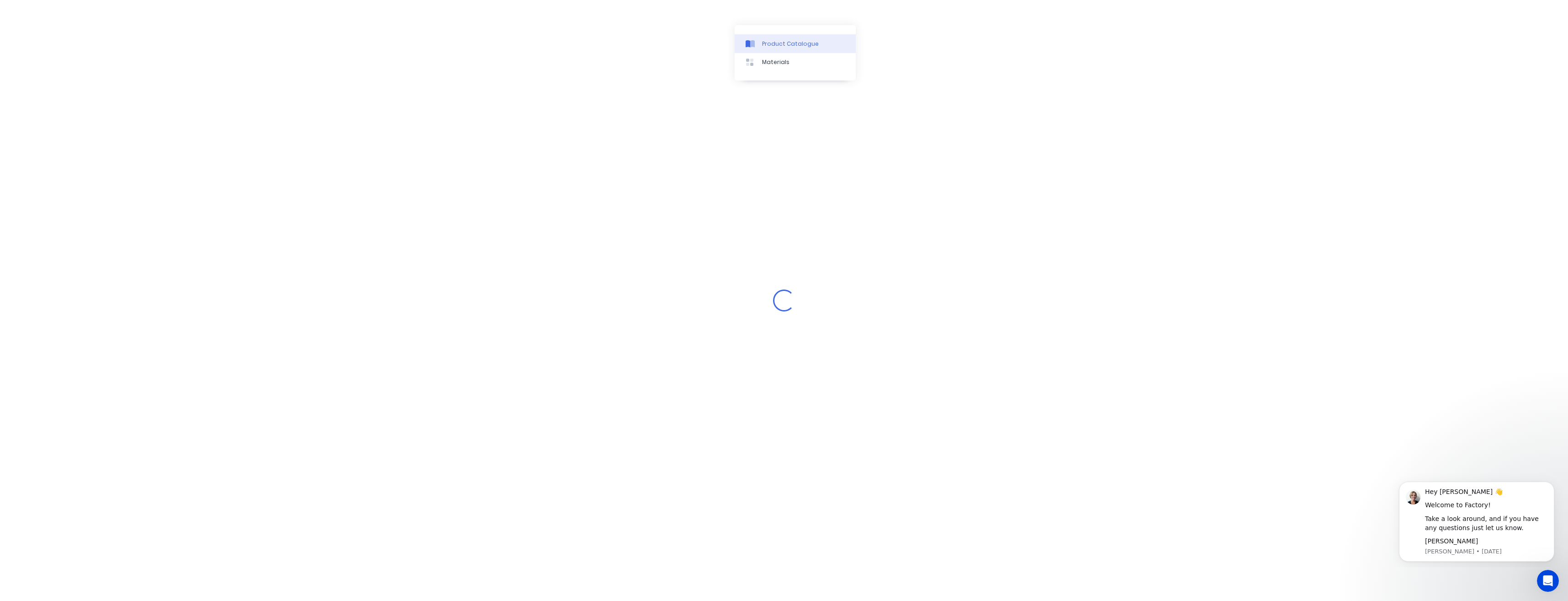
click at [765, 46] on div "Product Catalogue" at bounding box center [790, 44] width 57 height 8
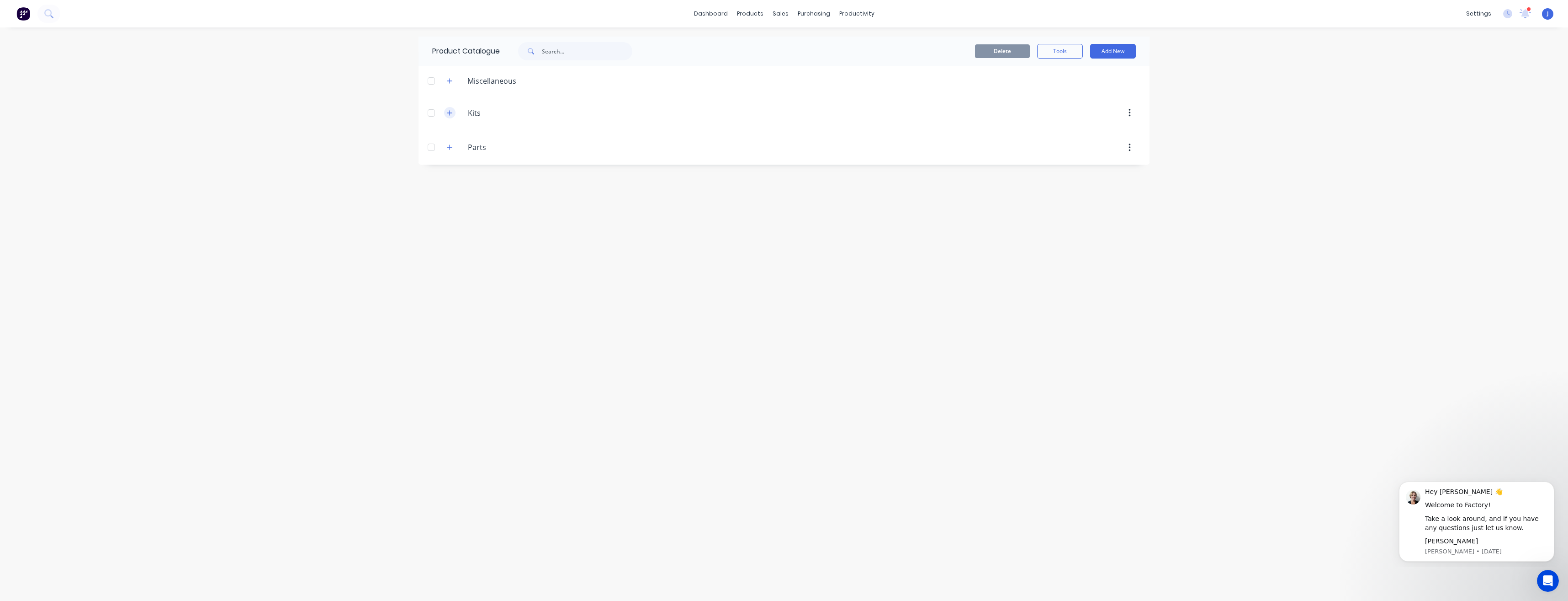
click at [451, 114] on icon "button" at bounding box center [450, 112] width 6 height 6
click at [451, 83] on icon "button" at bounding box center [450, 80] width 6 height 6
click at [453, 81] on button "button" at bounding box center [450, 80] width 12 height 12
